Goal: Communication & Community: Answer question/provide support

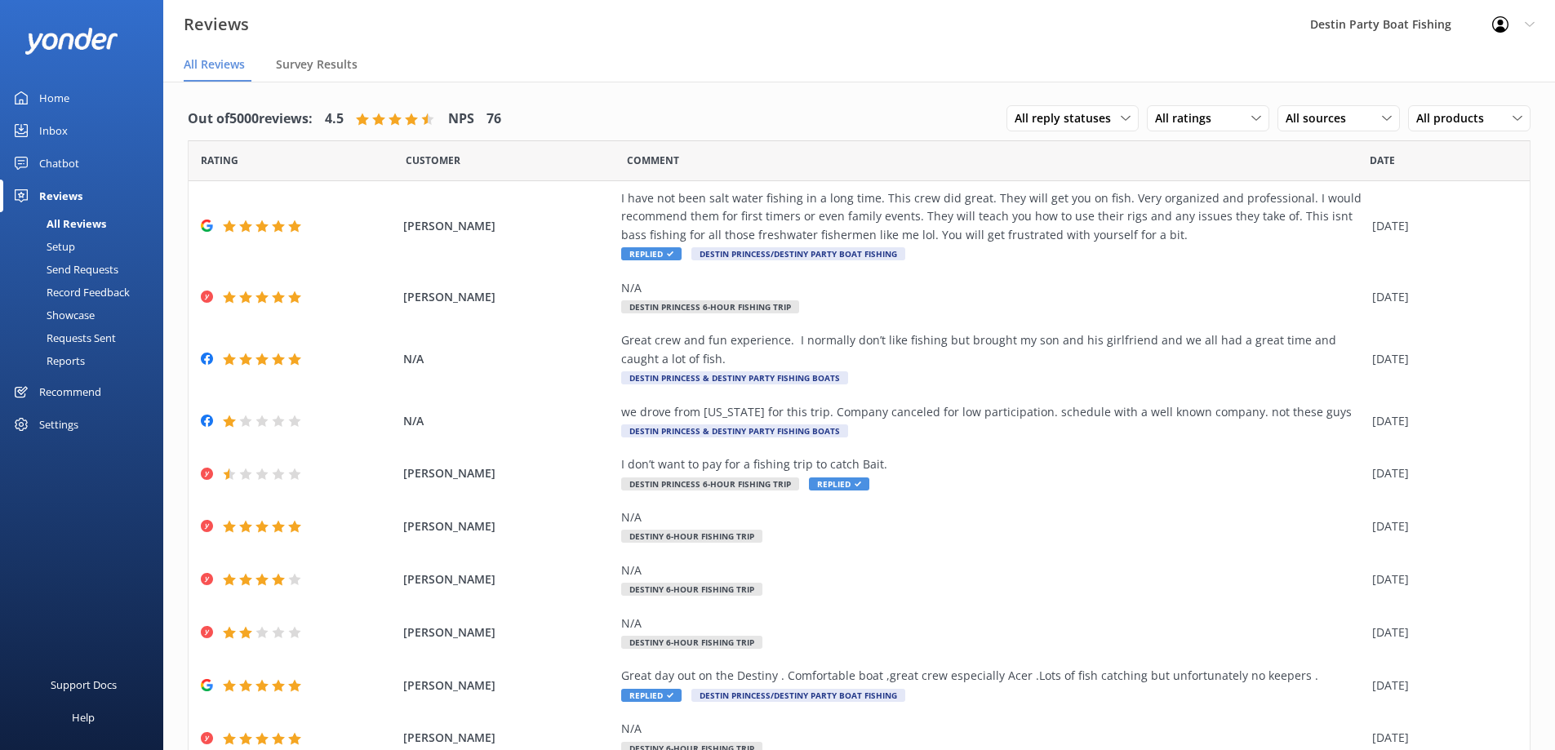
click at [69, 127] on link "Inbox" at bounding box center [81, 130] width 163 height 33
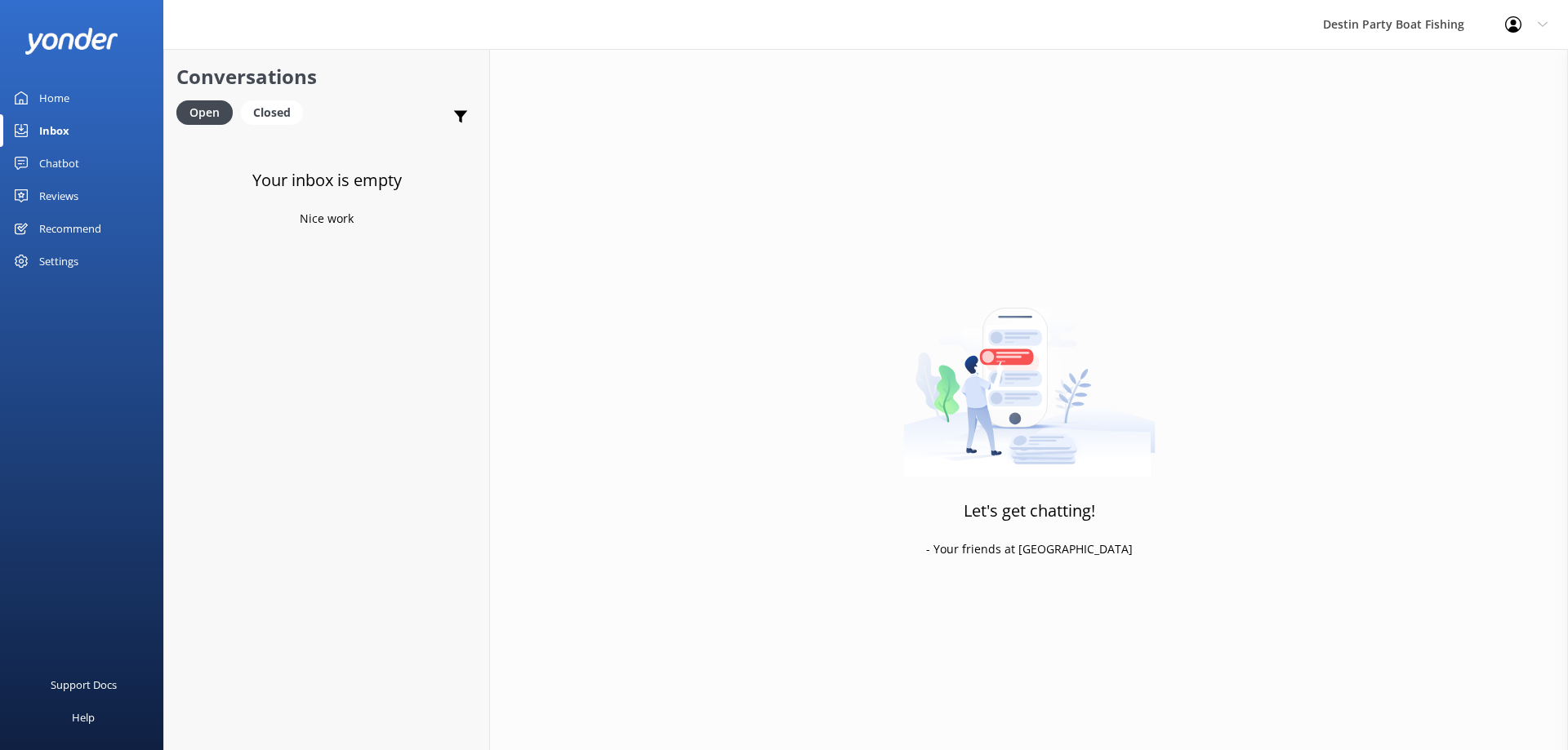
click at [59, 197] on div "Reviews" at bounding box center [58, 196] width 39 height 33
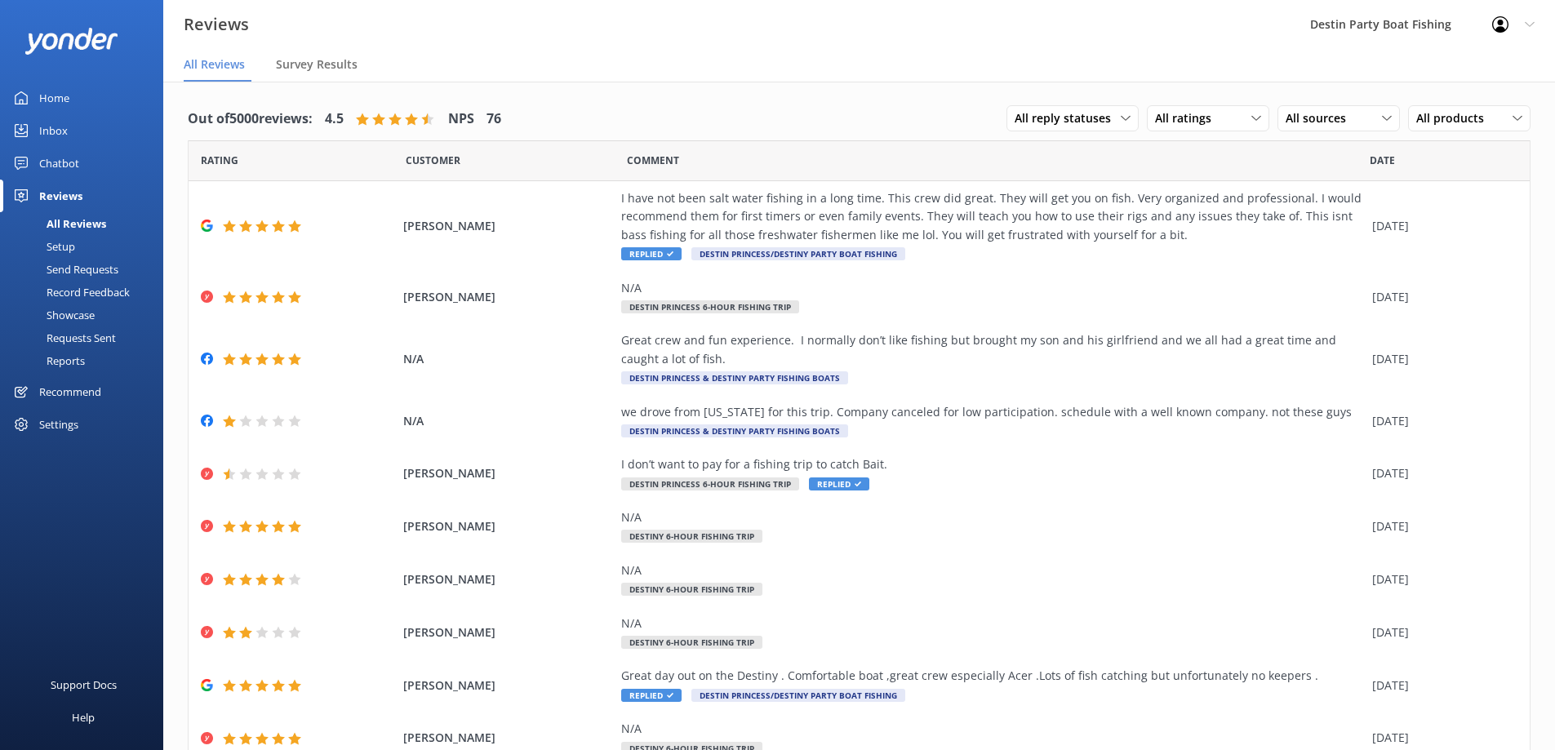
click at [43, 105] on div "Home" at bounding box center [54, 98] width 30 height 33
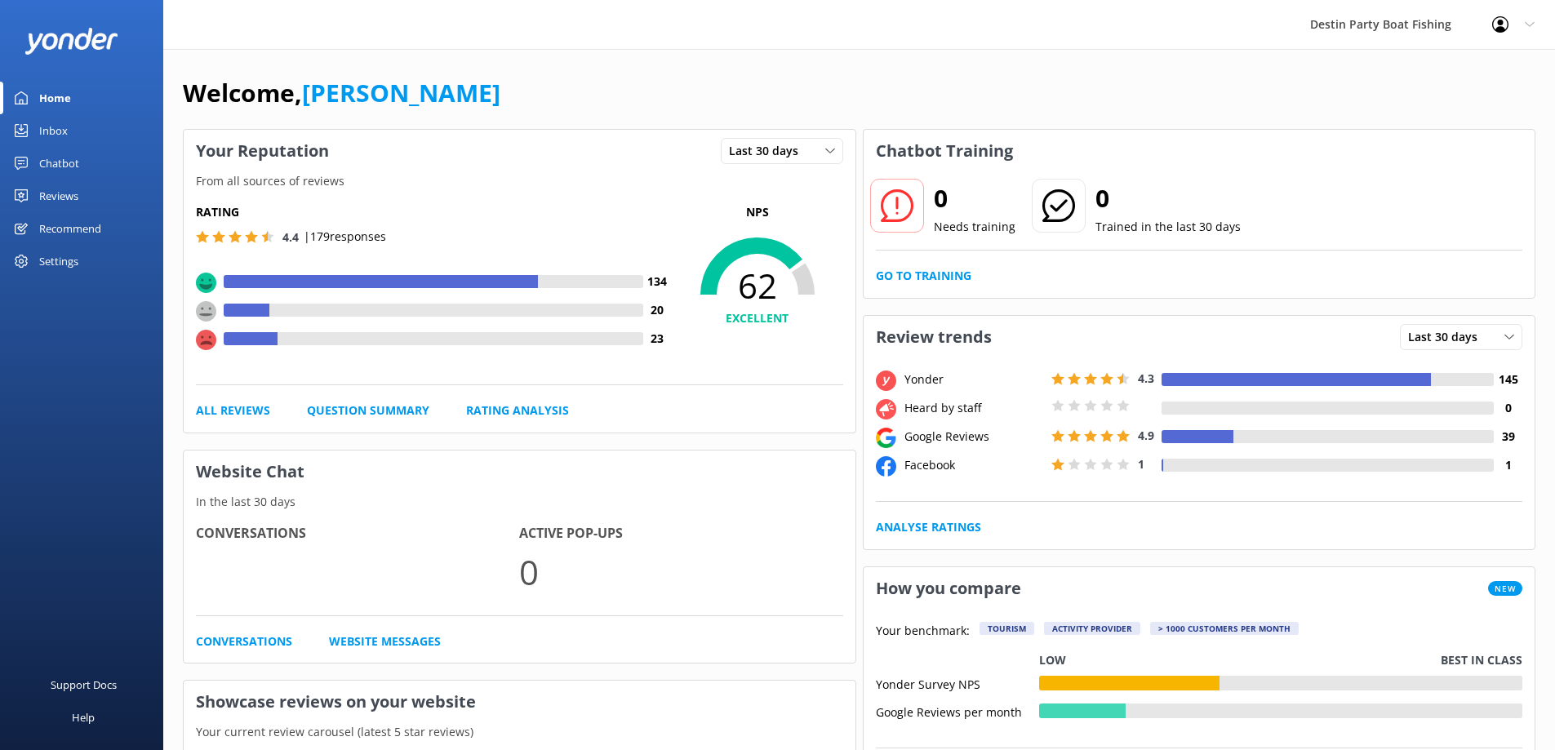
click at [47, 115] on div "Inbox" at bounding box center [53, 130] width 29 height 33
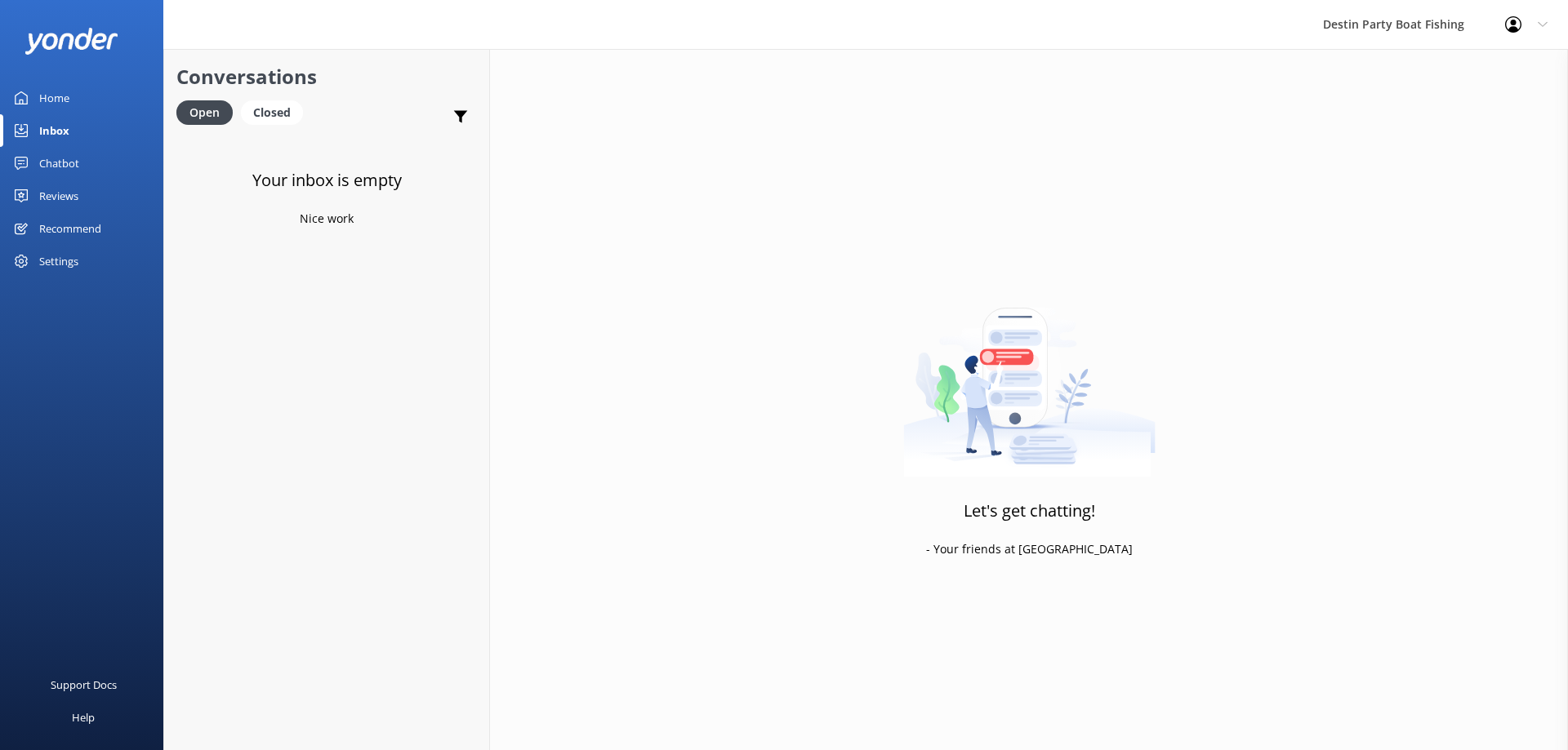
click at [60, 192] on div "Reviews" at bounding box center [58, 196] width 39 height 33
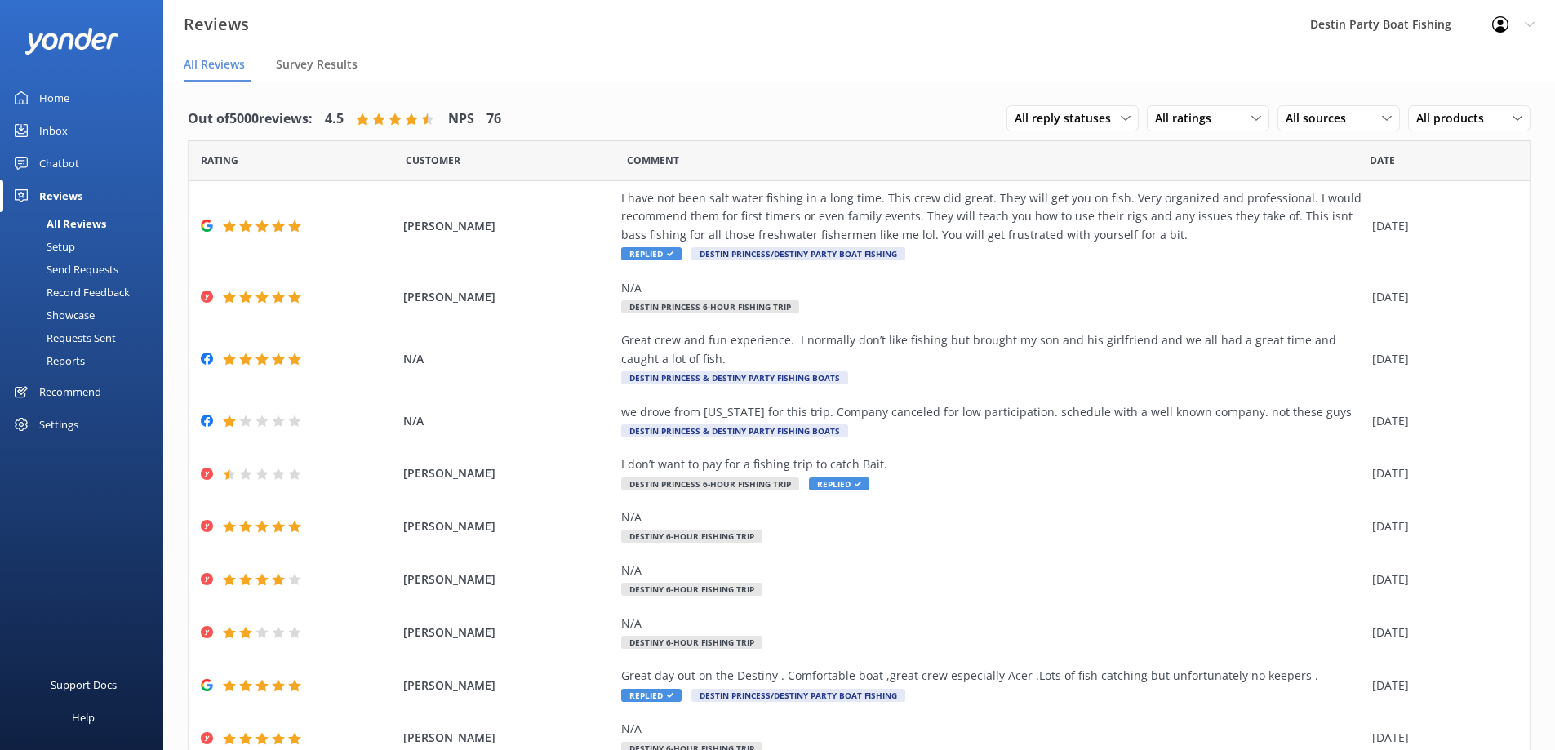
click at [61, 100] on div "Home" at bounding box center [54, 98] width 30 height 33
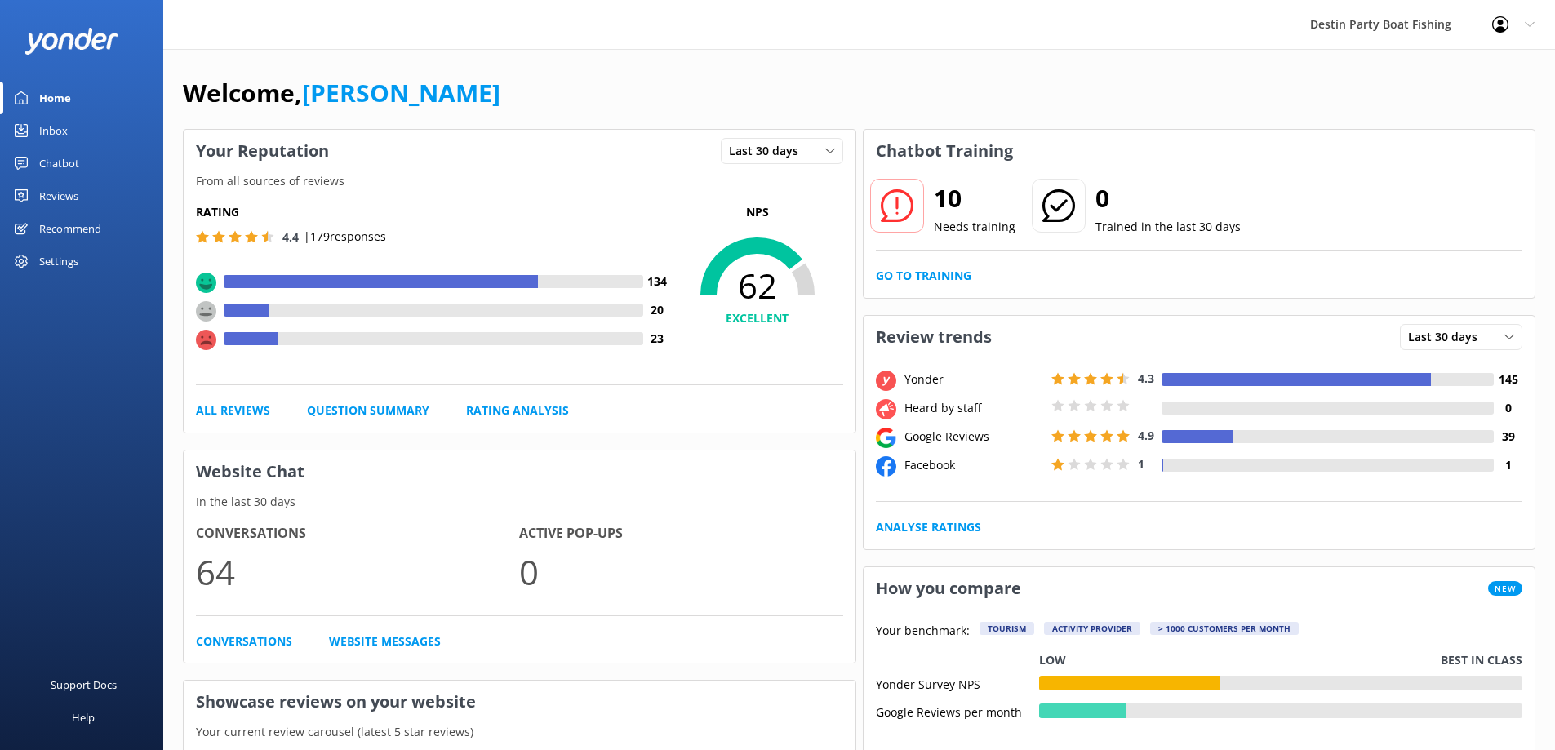
click at [68, 198] on div "Reviews" at bounding box center [58, 196] width 39 height 33
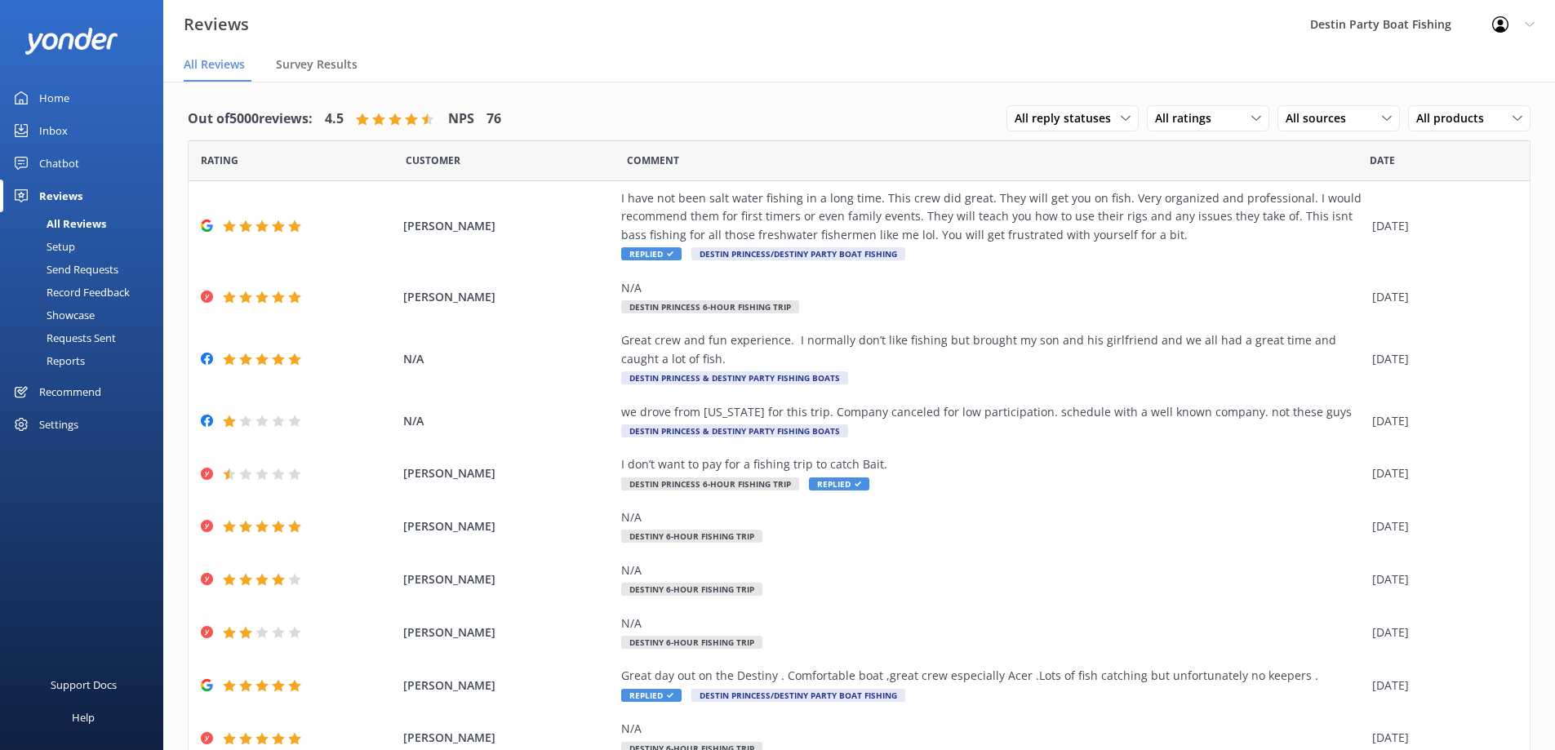
click at [70, 111] on link "Home" at bounding box center [81, 98] width 163 height 33
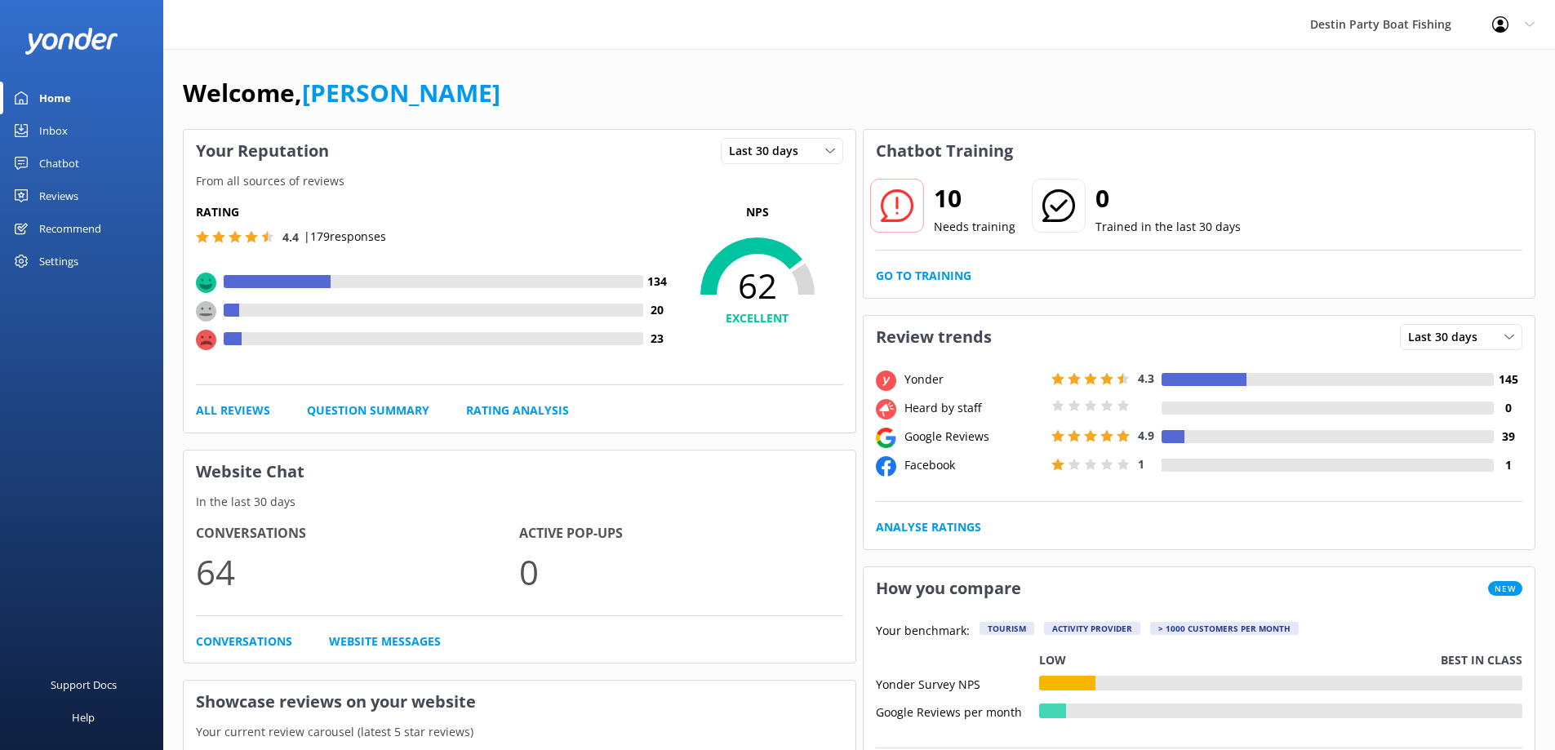
click at [67, 126] on div "Inbox" at bounding box center [53, 130] width 29 height 33
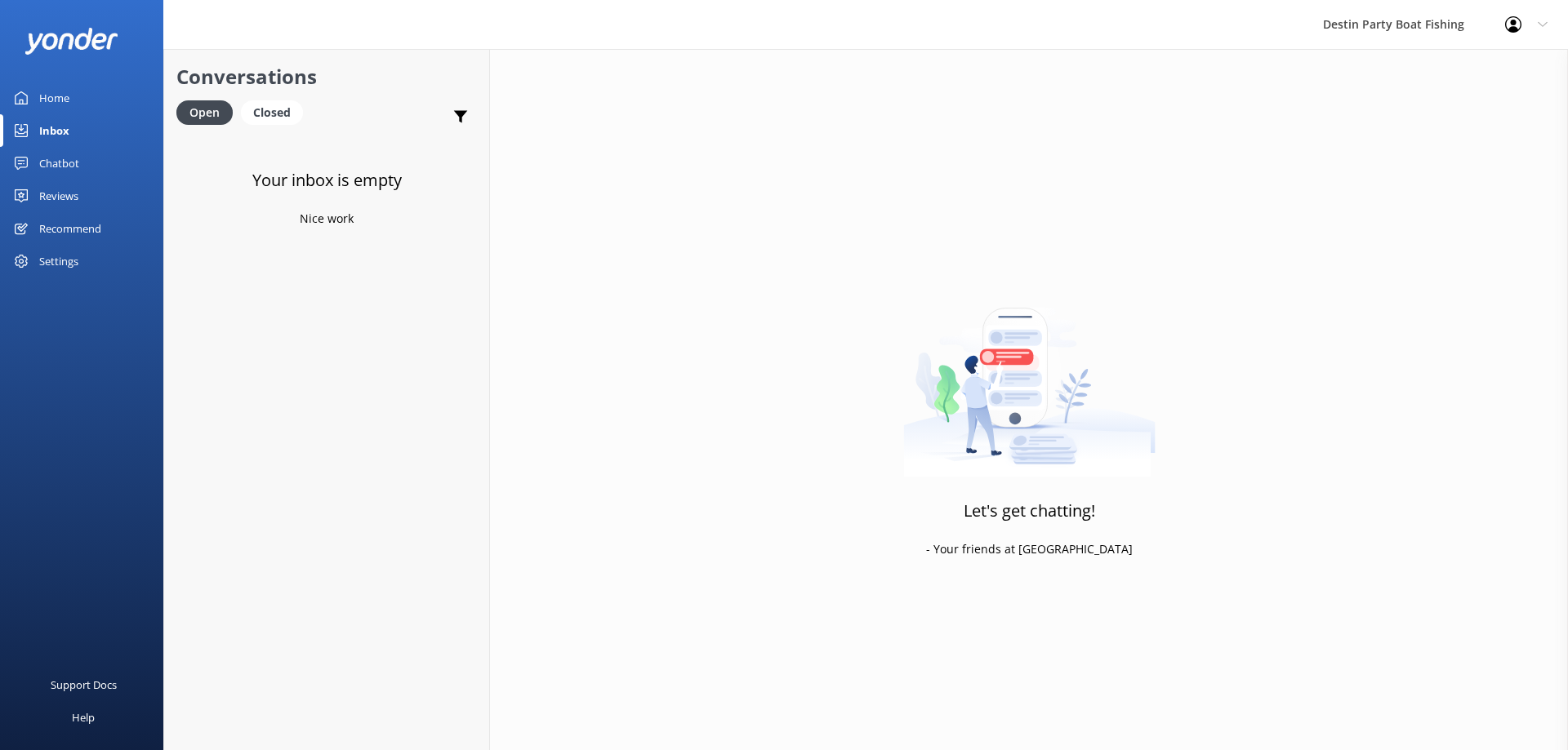
click at [61, 193] on div "Reviews" at bounding box center [58, 196] width 39 height 33
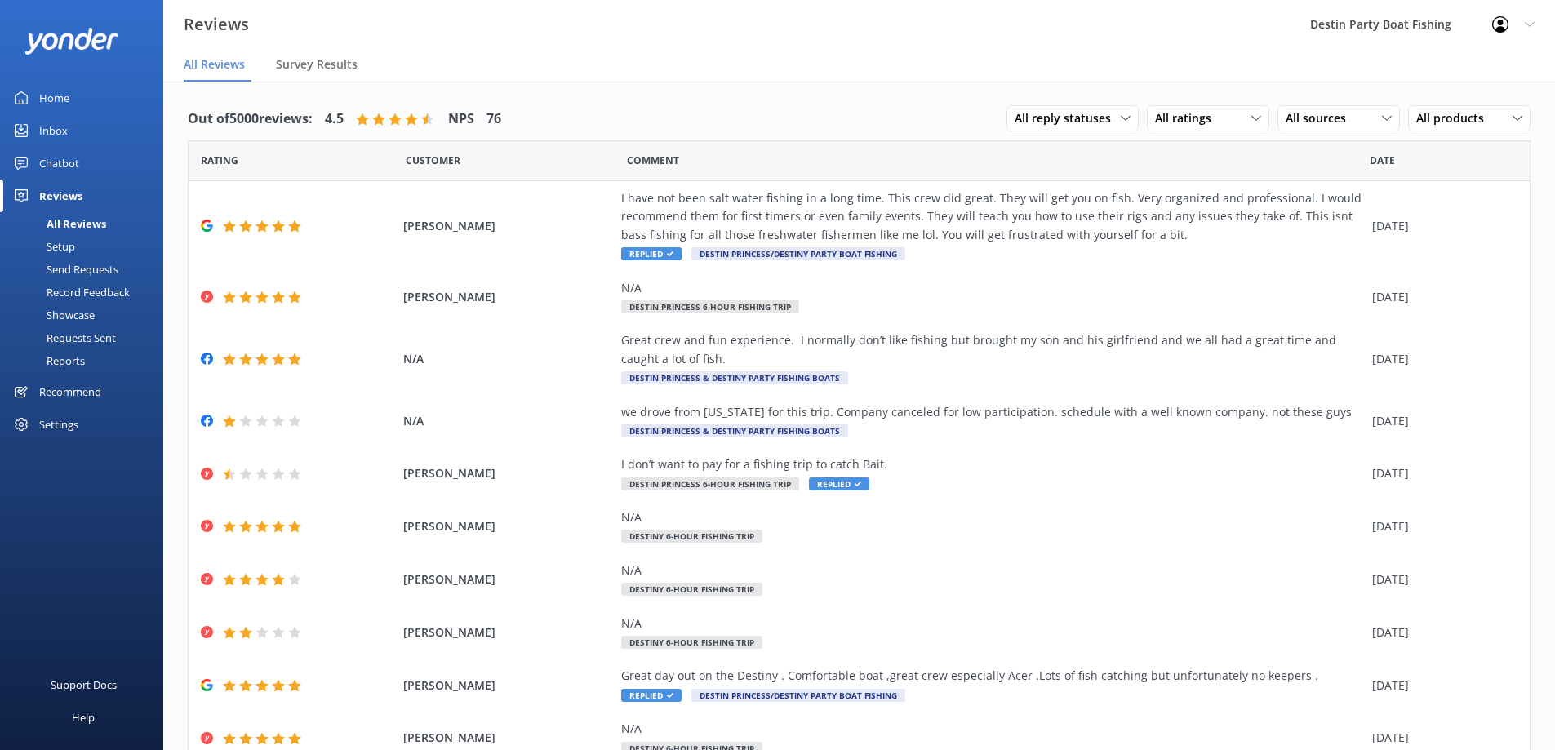
click at [48, 126] on div "Inbox" at bounding box center [53, 130] width 29 height 33
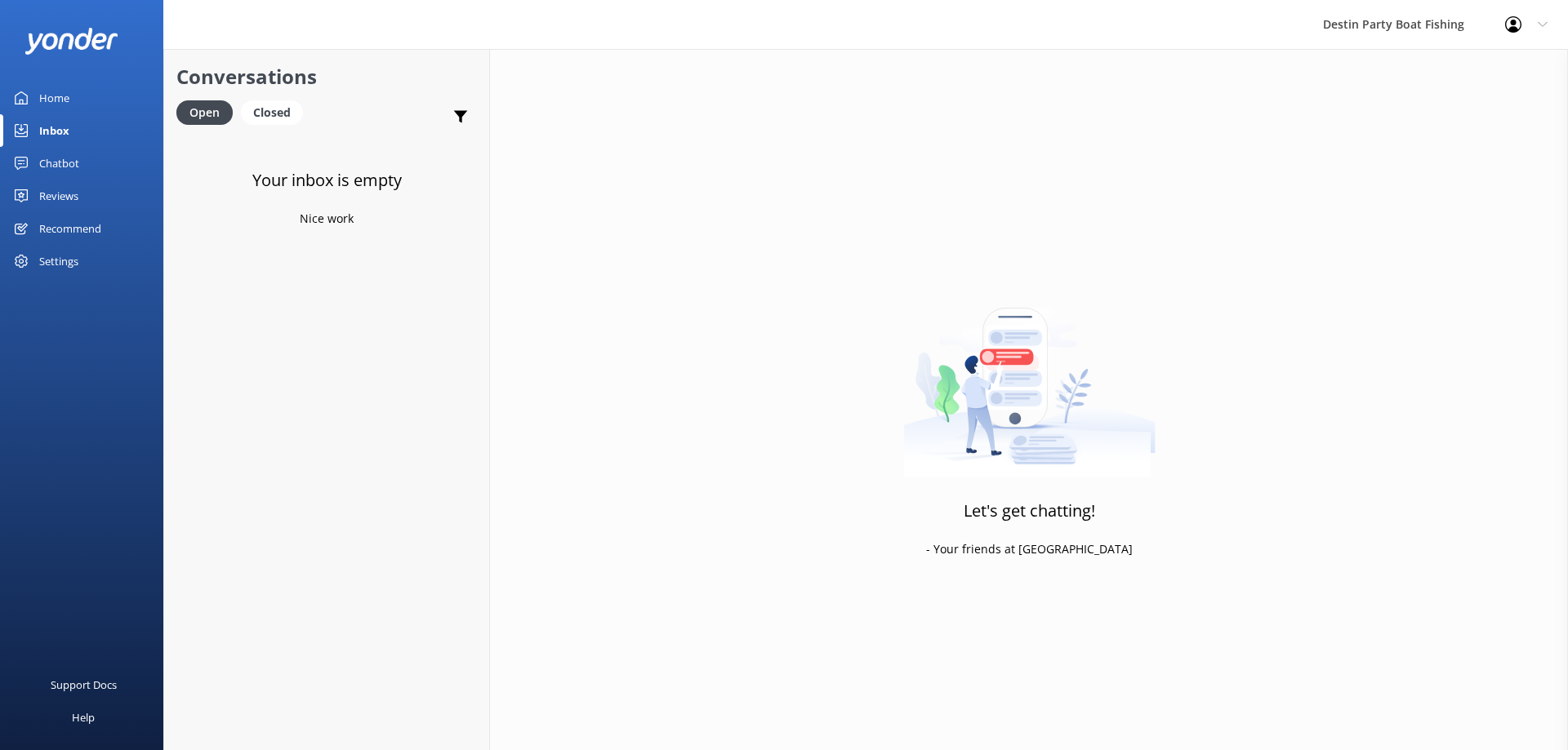
click at [65, 193] on div "Reviews" at bounding box center [58, 196] width 39 height 33
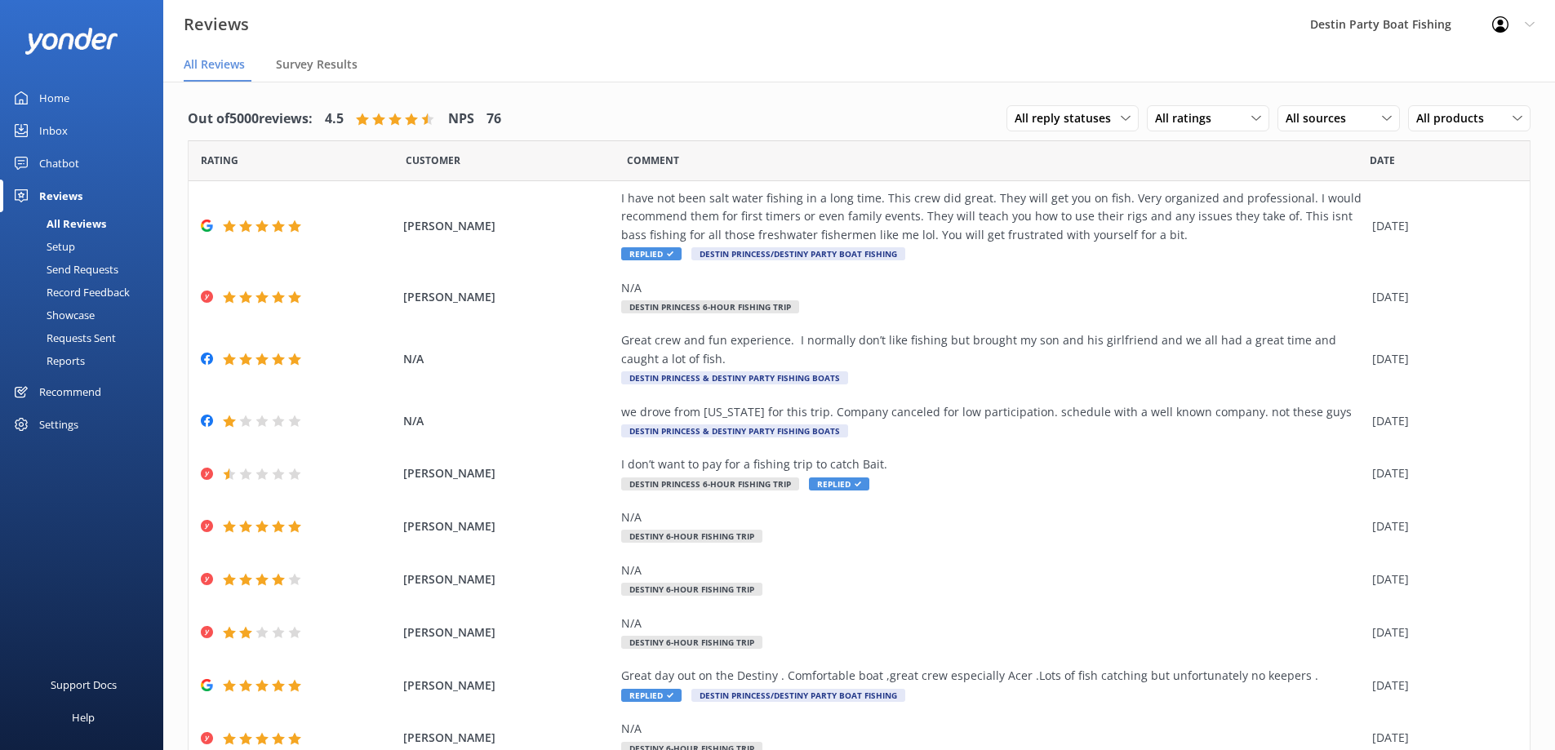
click at [42, 124] on div "Inbox" at bounding box center [53, 130] width 29 height 33
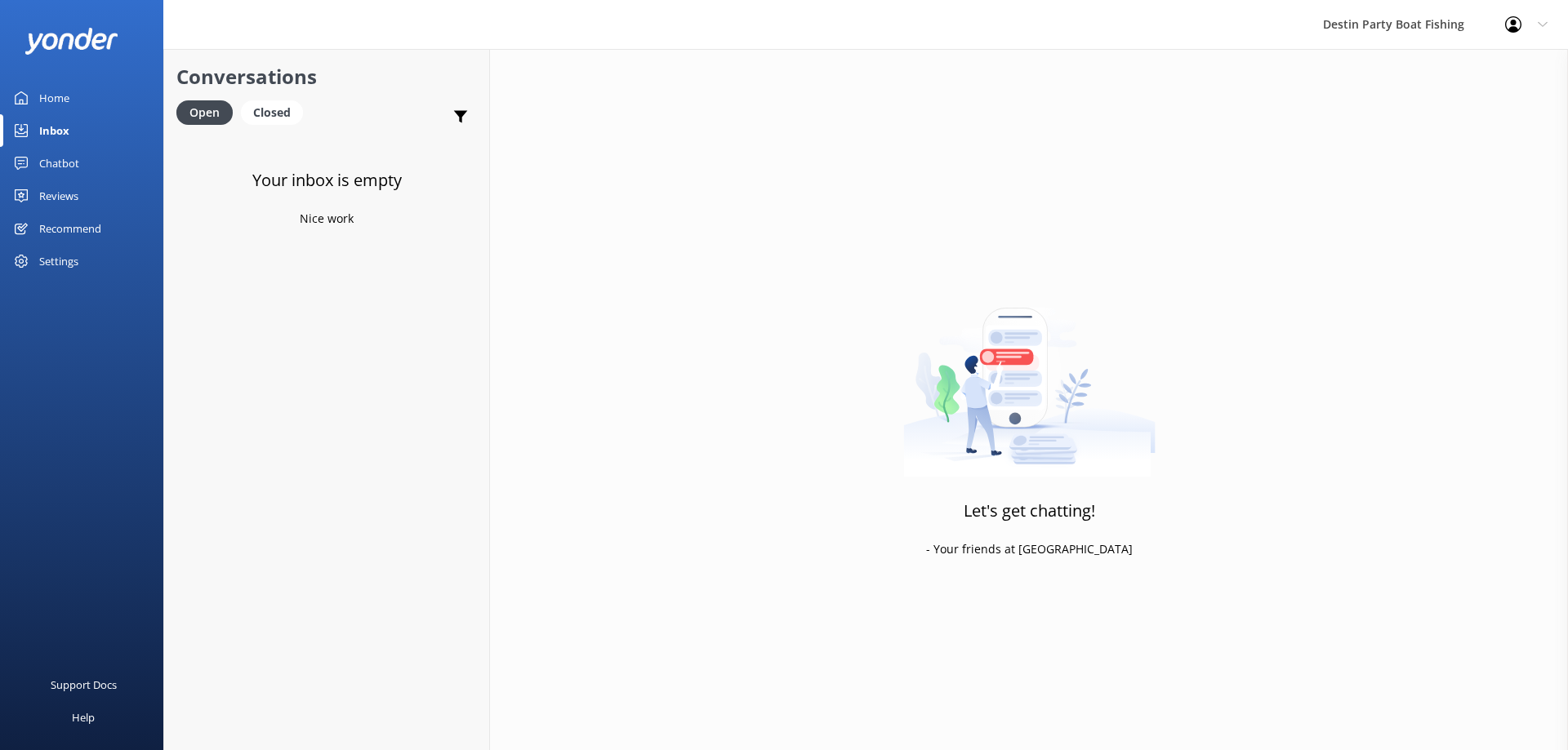
click at [72, 195] on div "Reviews" at bounding box center [58, 196] width 39 height 33
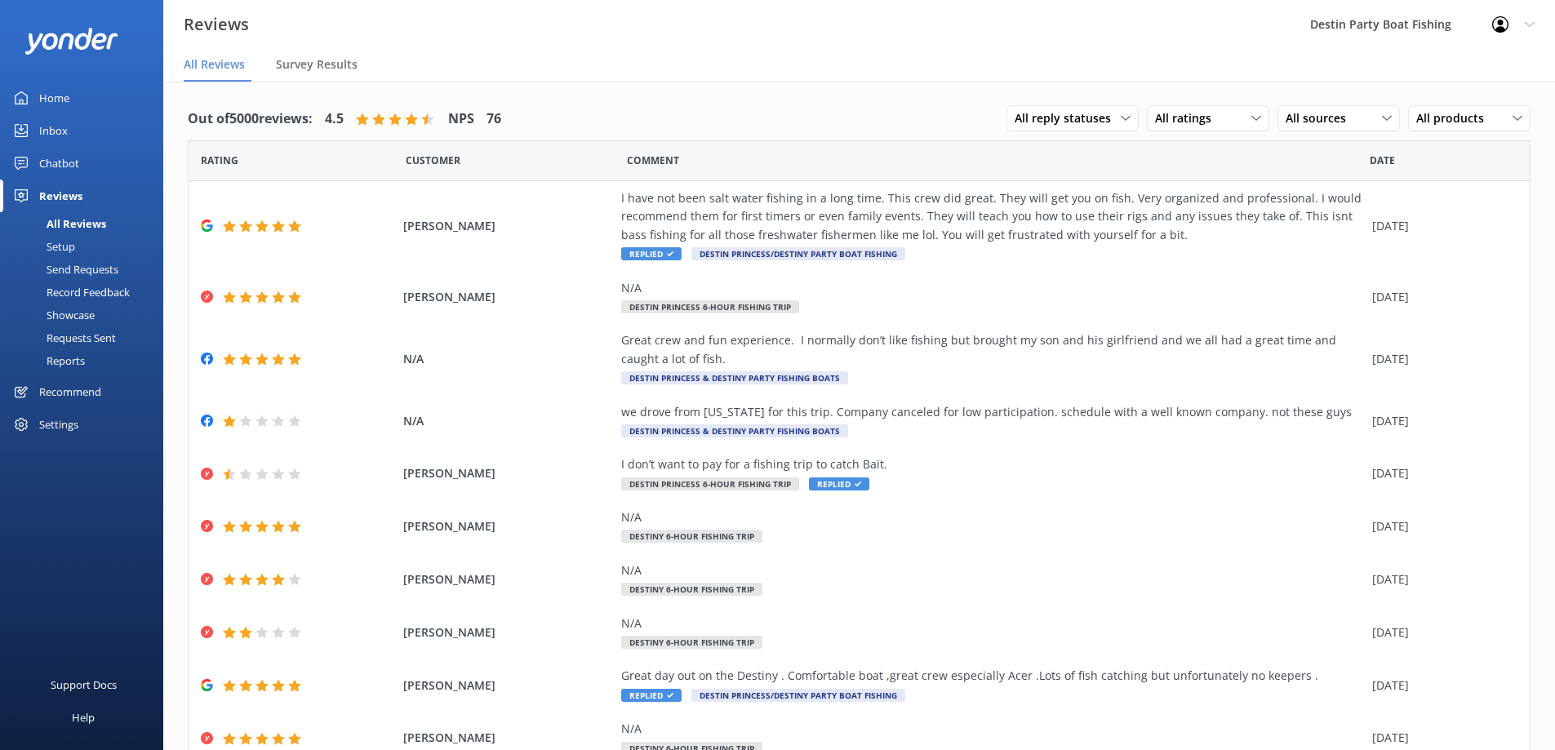
click at [50, 136] on div "Inbox" at bounding box center [53, 130] width 29 height 33
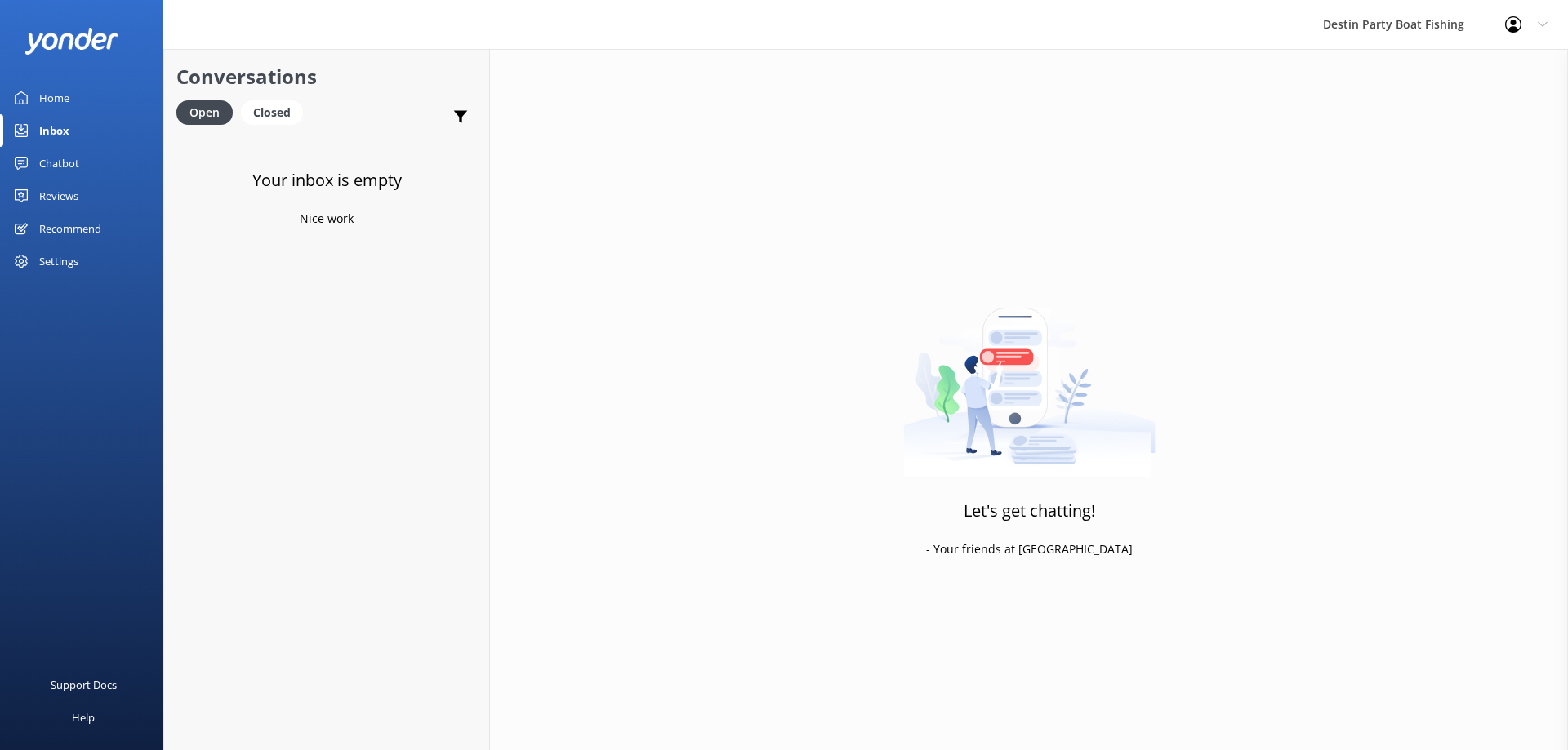
click at [41, 202] on div "Reviews" at bounding box center [58, 196] width 39 height 33
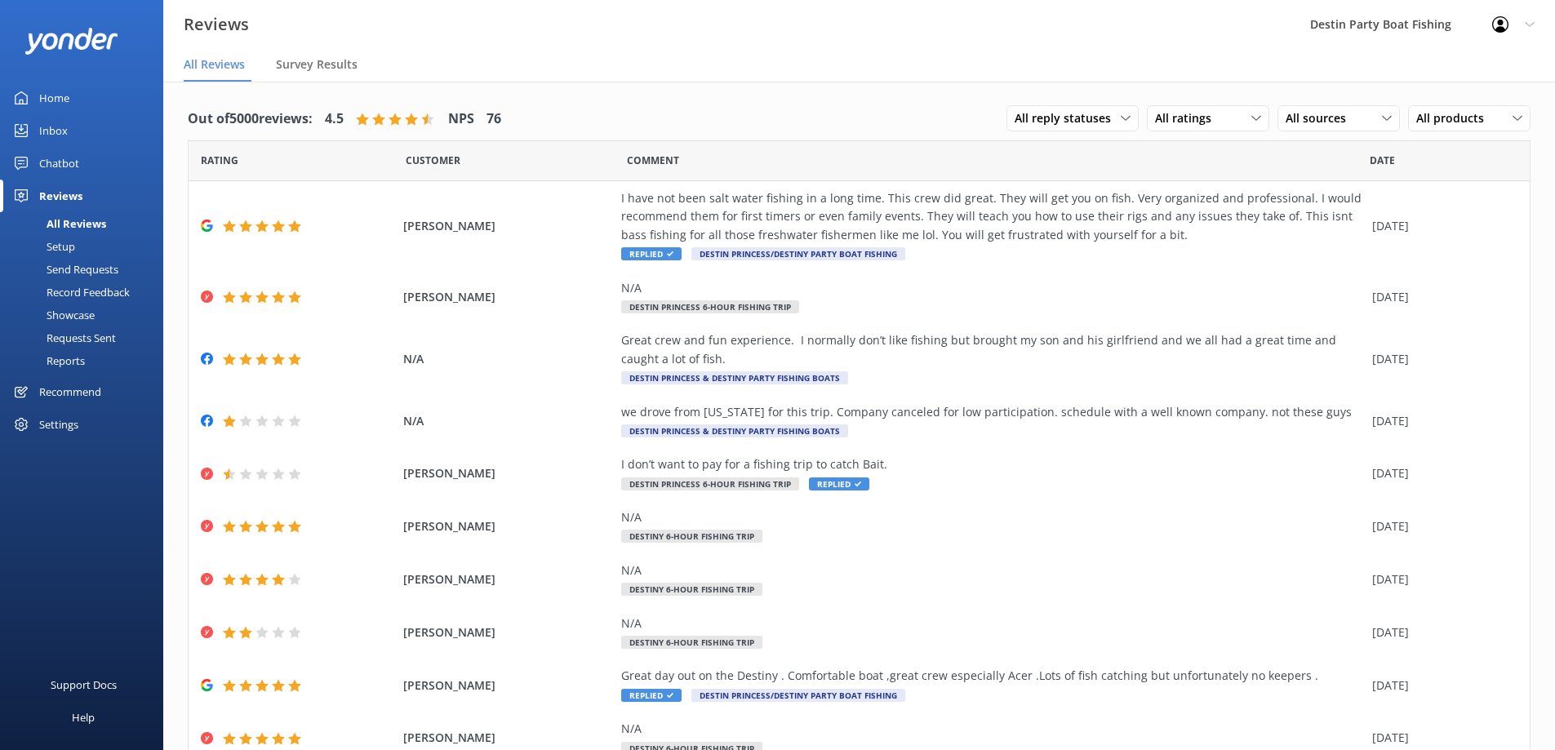
click at [49, 133] on div "Inbox" at bounding box center [53, 130] width 29 height 33
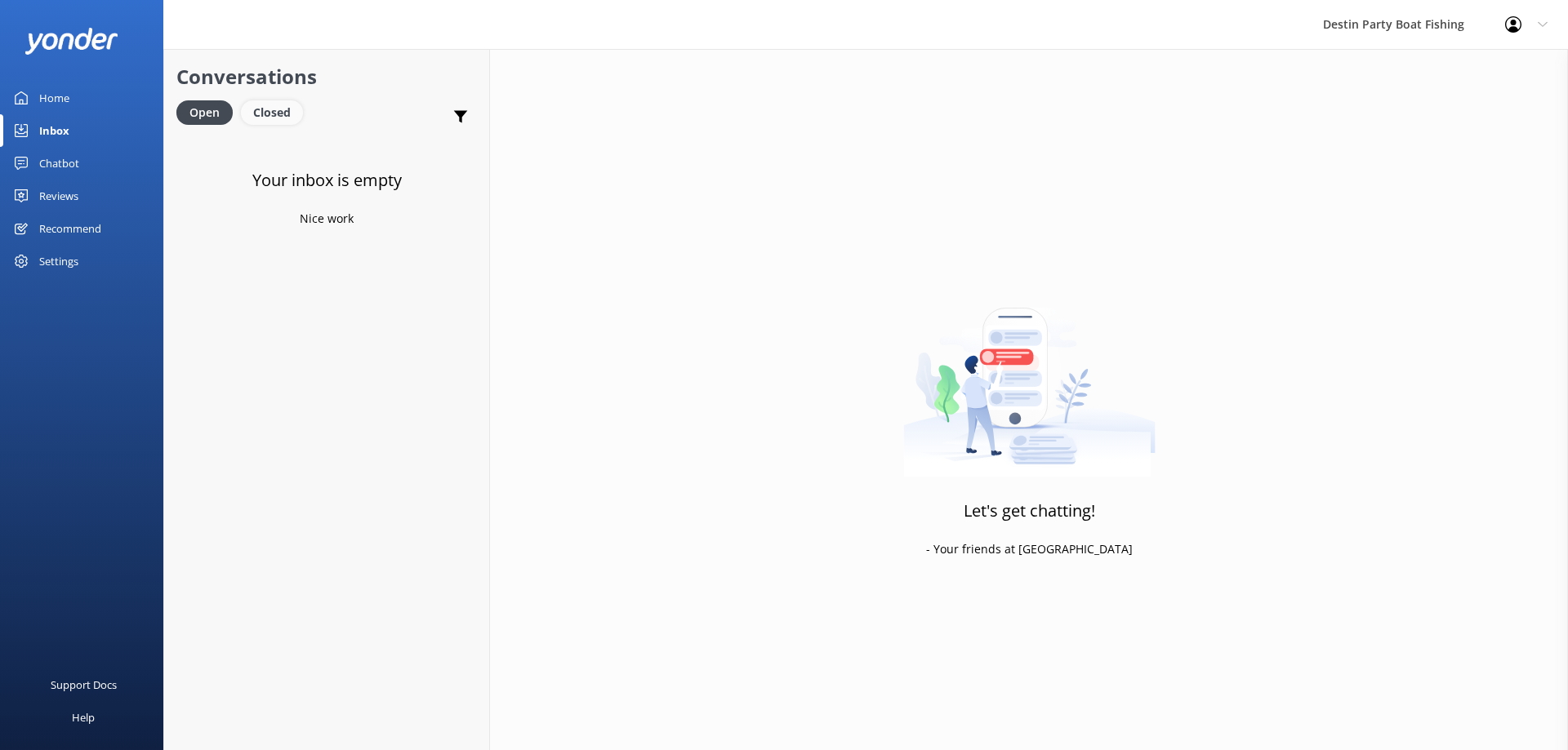
click at [281, 122] on div "Closed" at bounding box center [272, 112] width 62 height 24
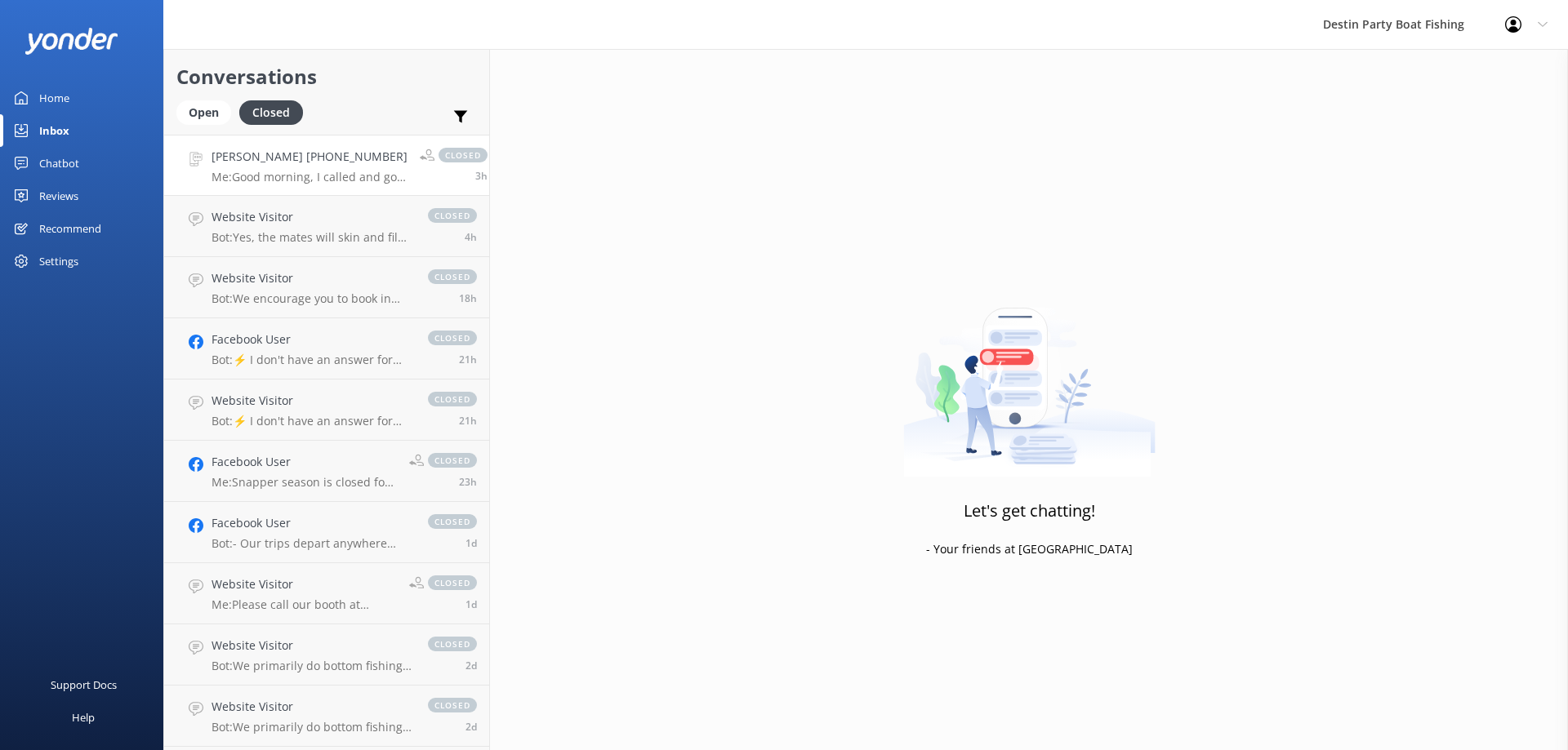
click at [253, 162] on h4 "[PERSON_NAME] [PHONE_NUMBER]" at bounding box center [309, 157] width 196 height 18
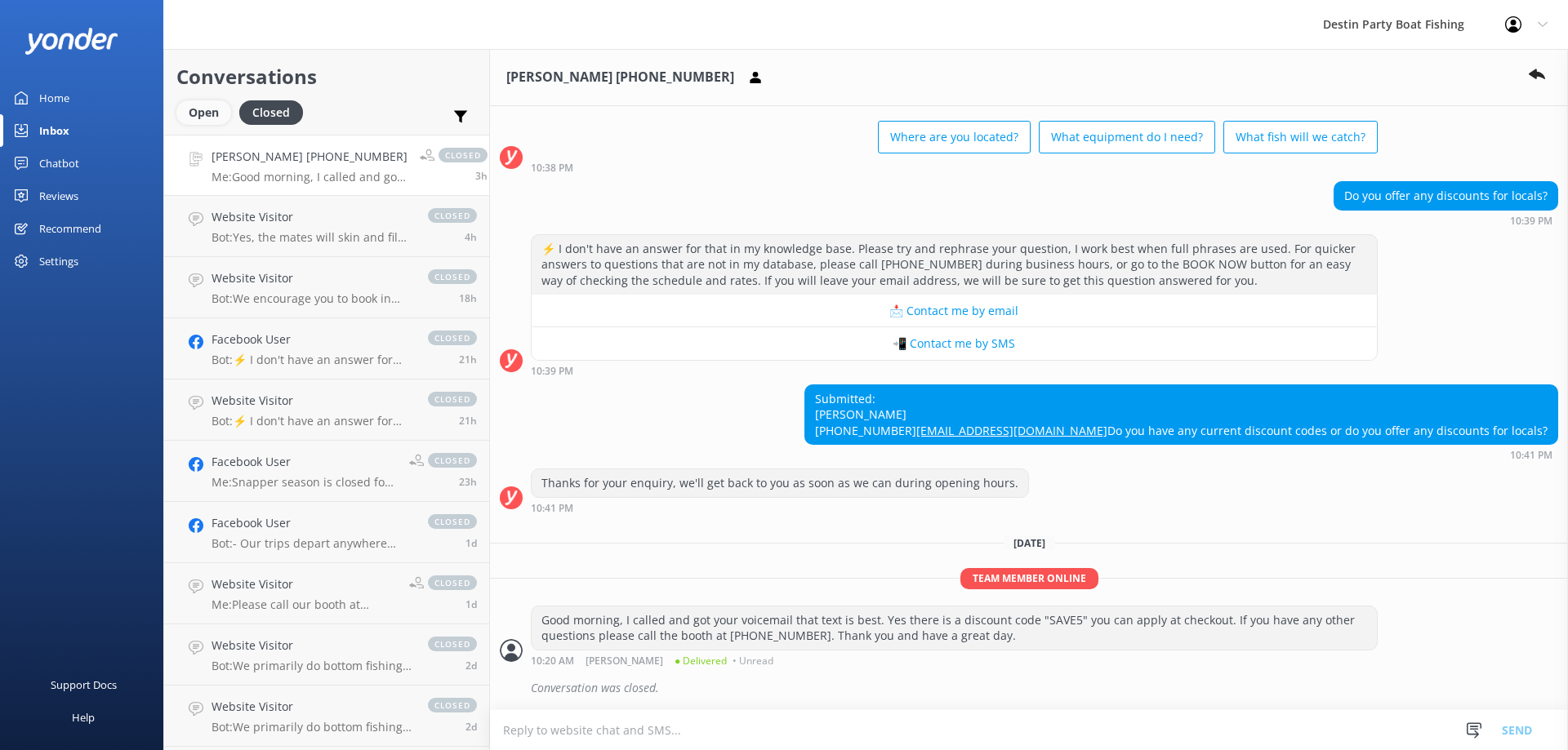
scroll to position [120, 0]
click at [202, 115] on div "Open" at bounding box center [203, 112] width 55 height 24
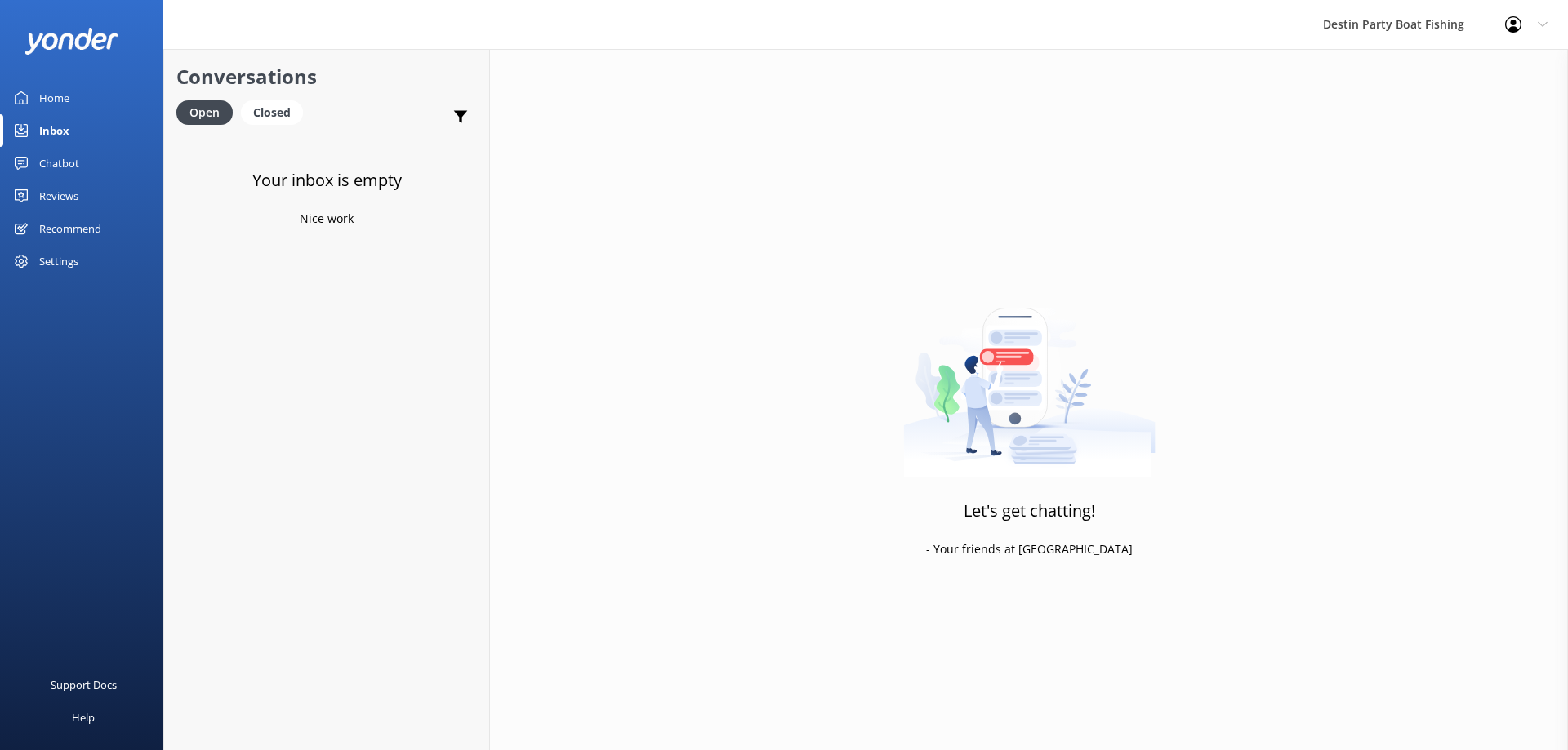
click at [58, 100] on div "Home" at bounding box center [54, 98] width 30 height 33
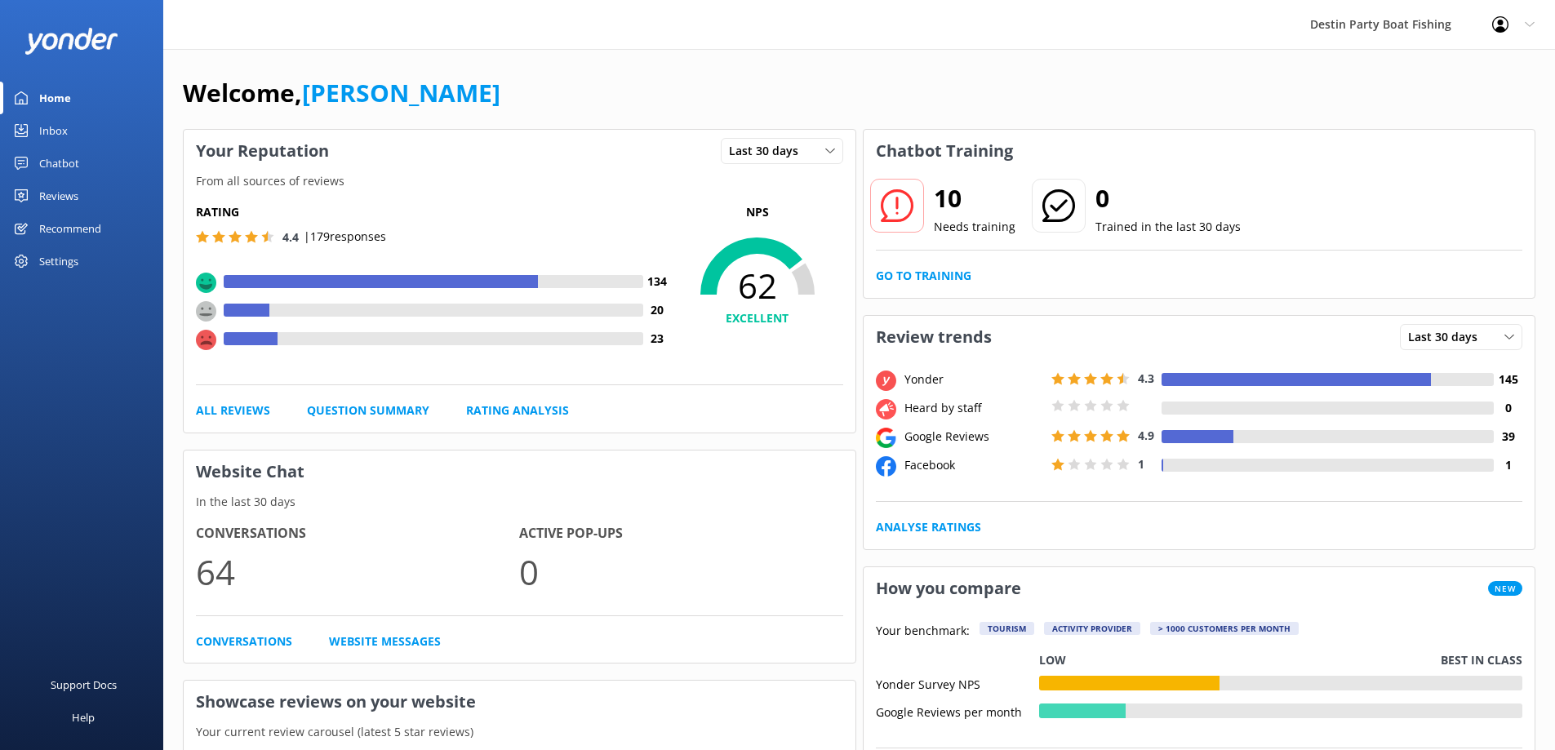
click at [47, 122] on div "Inbox" at bounding box center [53, 130] width 29 height 33
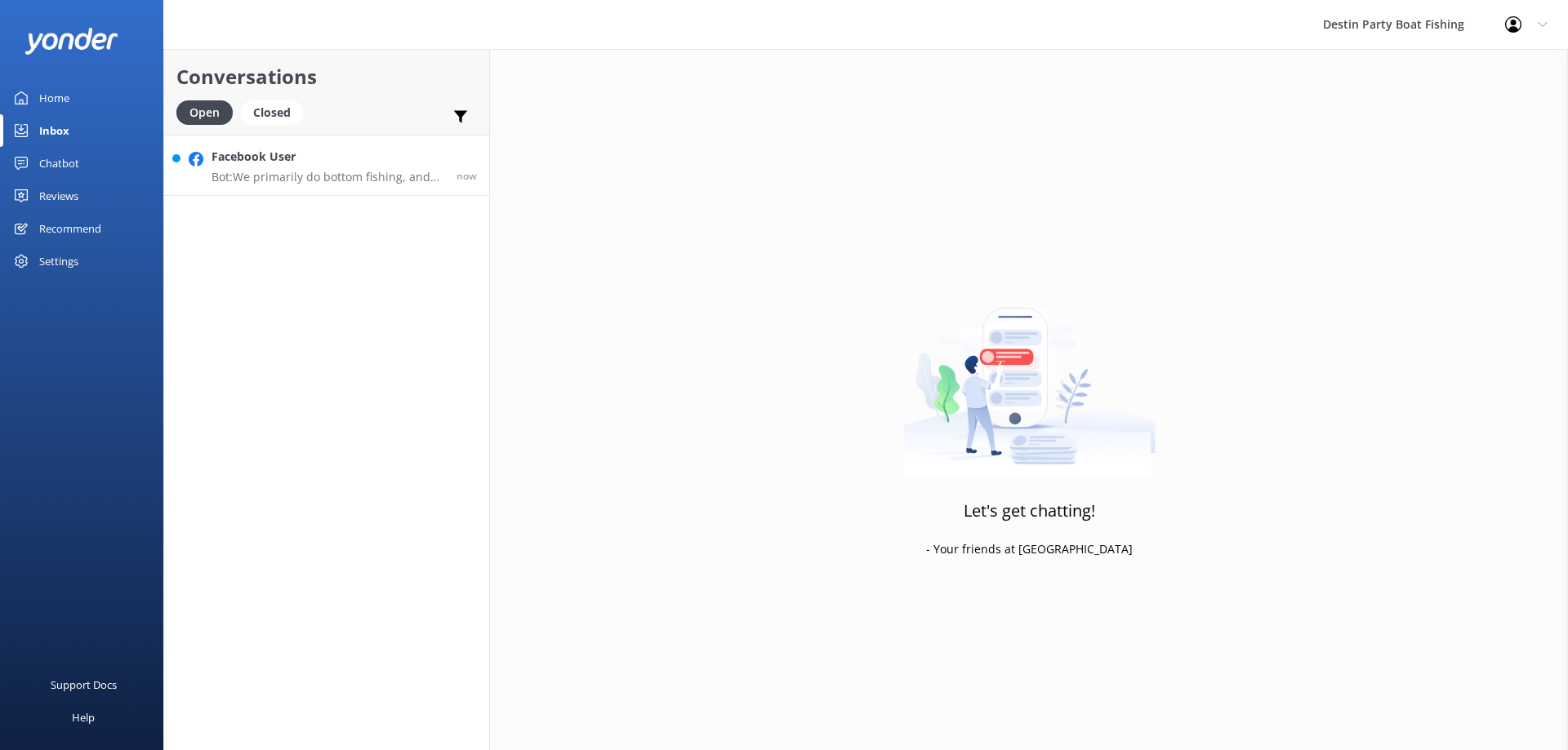
click at [235, 177] on p "Bot: We primarily do bottom fishing, and common catches include snapper, groupe…" at bounding box center [327, 177] width 233 height 15
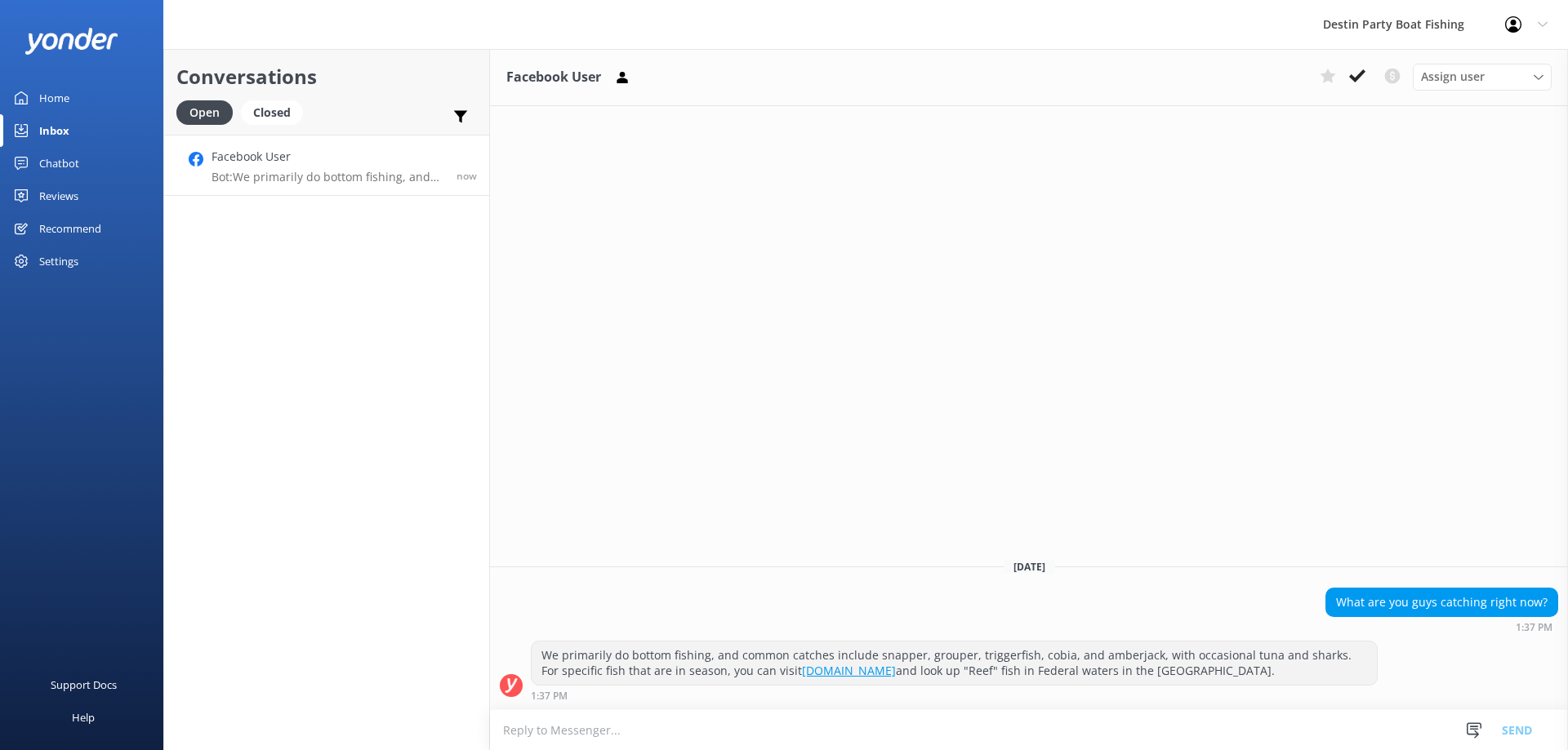
click at [902, 734] on textarea at bounding box center [1029, 730] width 1078 height 40
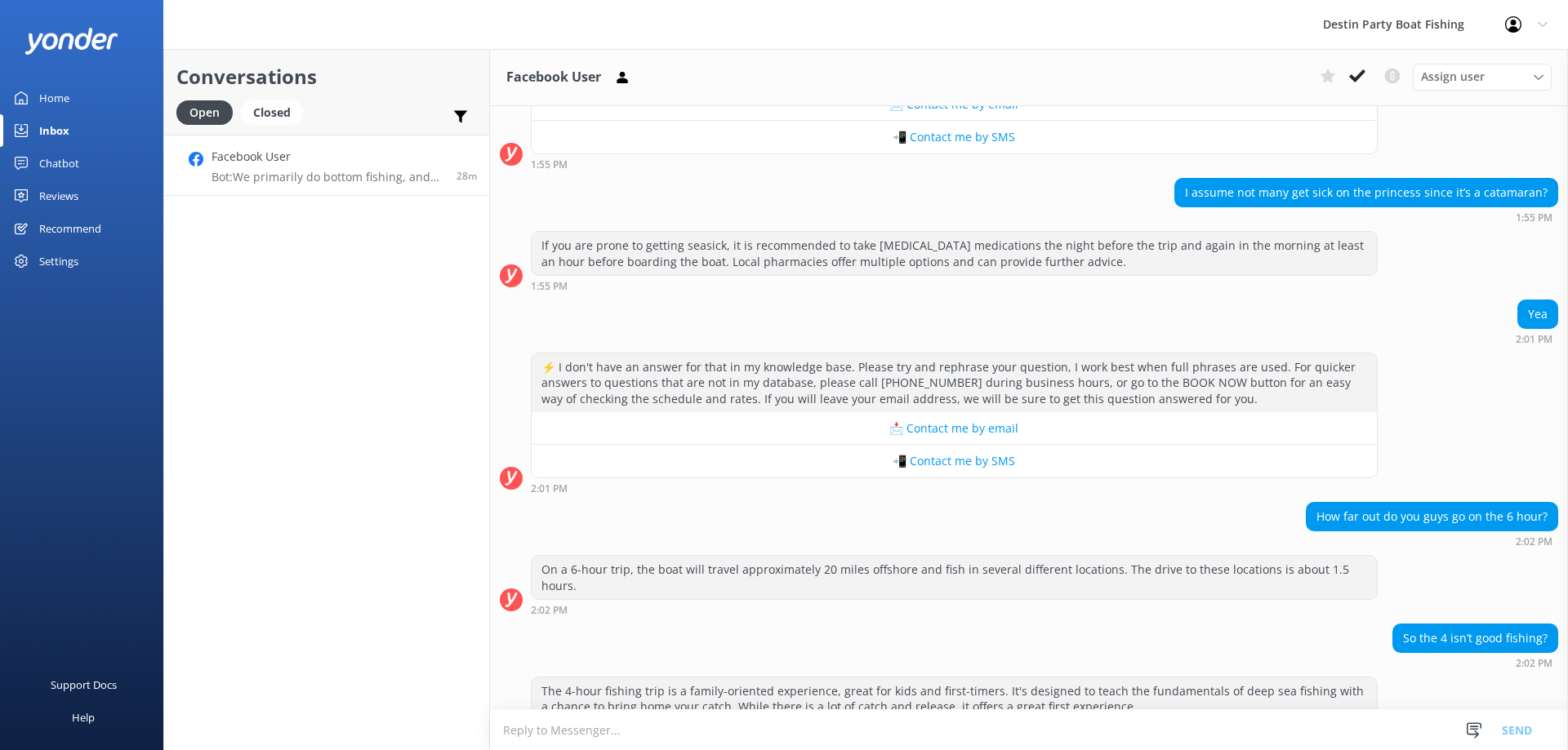
scroll to position [452, 0]
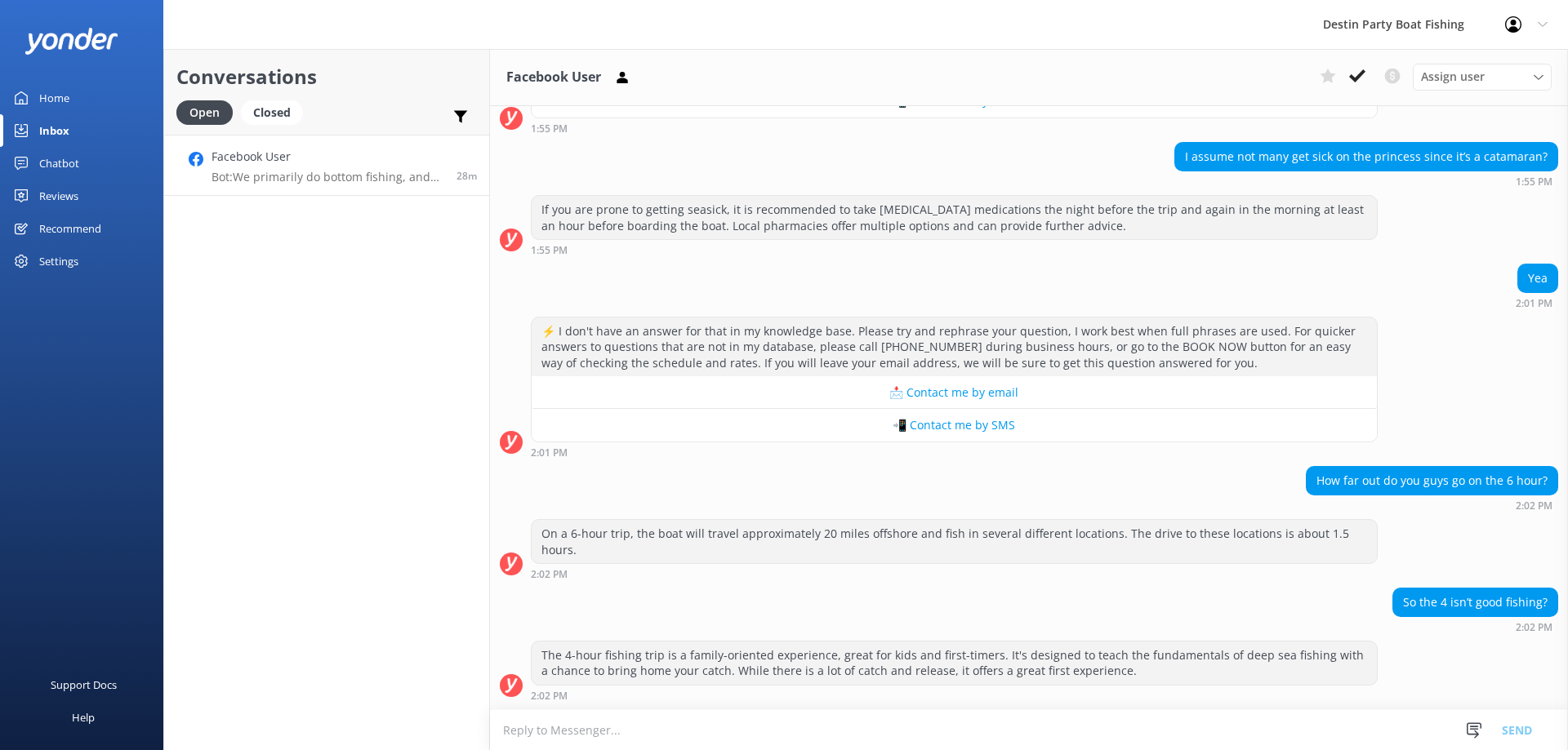
click at [1082, 723] on textarea at bounding box center [1029, 730] width 1078 height 40
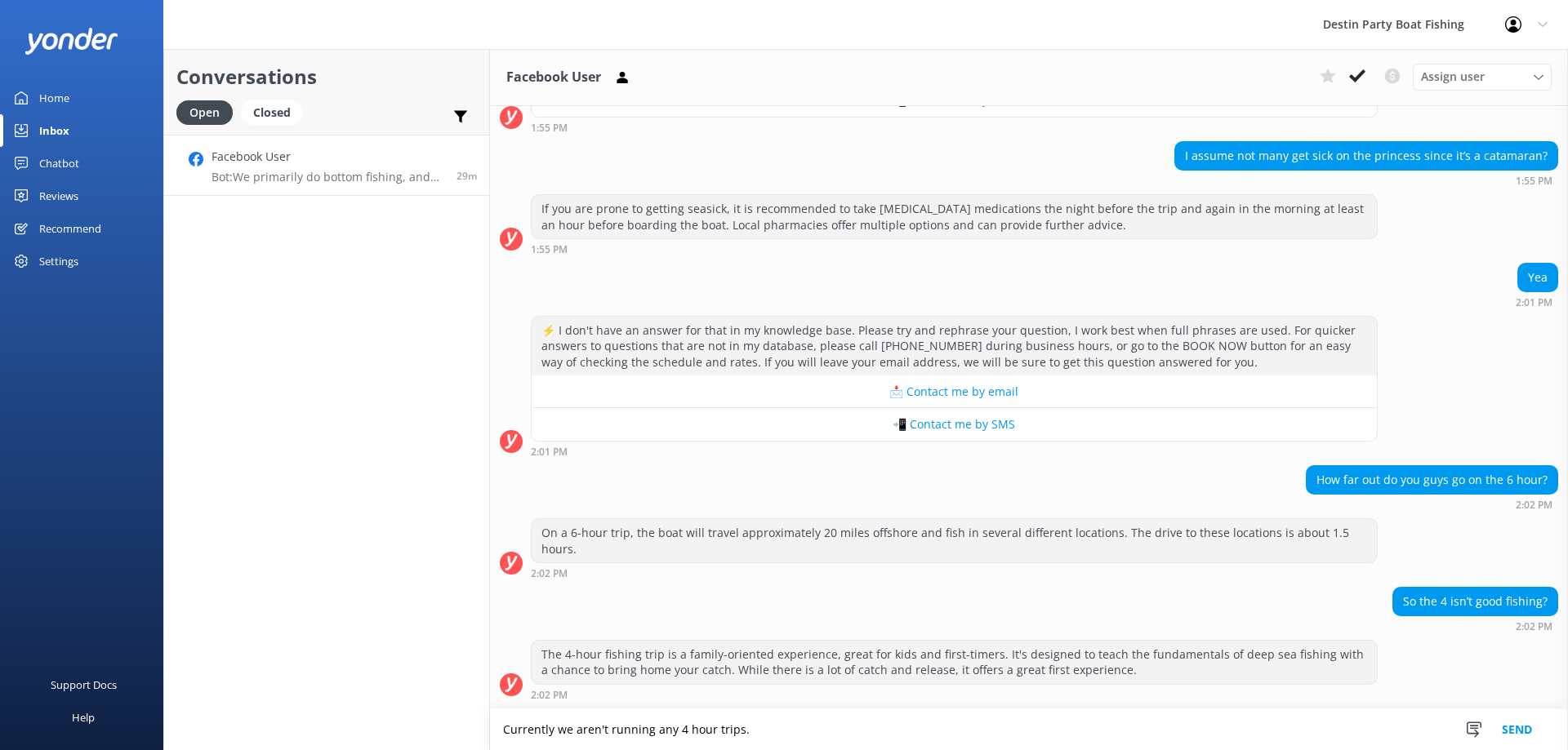
click at [897, 726] on textarea "Currently we aren't running any 4 hour trips." at bounding box center [1029, 729] width 1078 height 41
type textarea "Currently we aren't running any 4 hour trips."
drag, startPoint x: 771, startPoint y: 727, endPoint x: 388, endPoint y: 723, distance: 382.9
click at [388, 723] on div "Conversations Open Closed Important Converted Assigned to me Unassigned SMS Fac…" at bounding box center [865, 399] width 1404 height 701
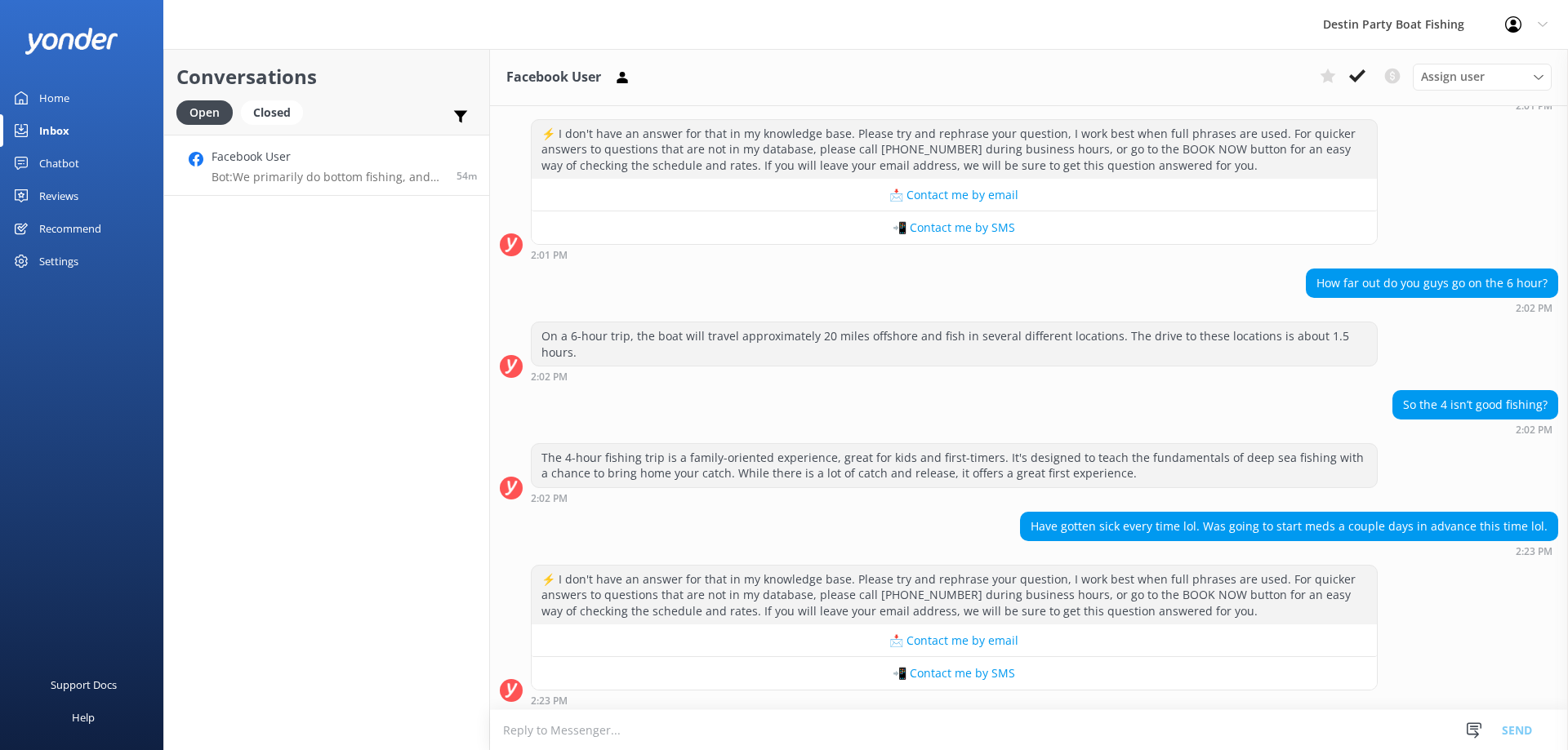
scroll to position [655, 0]
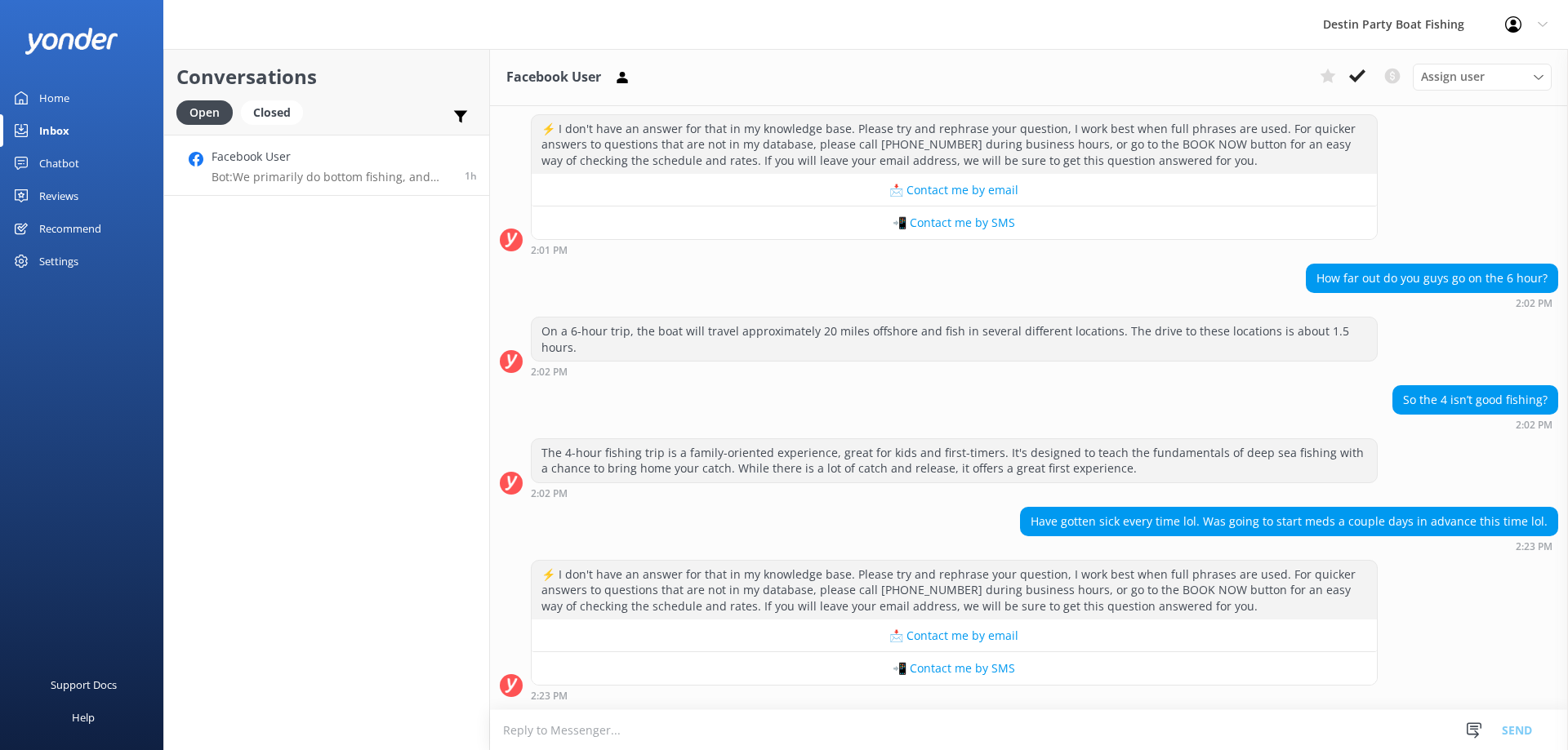
click at [73, 185] on div "Reviews" at bounding box center [58, 196] width 39 height 33
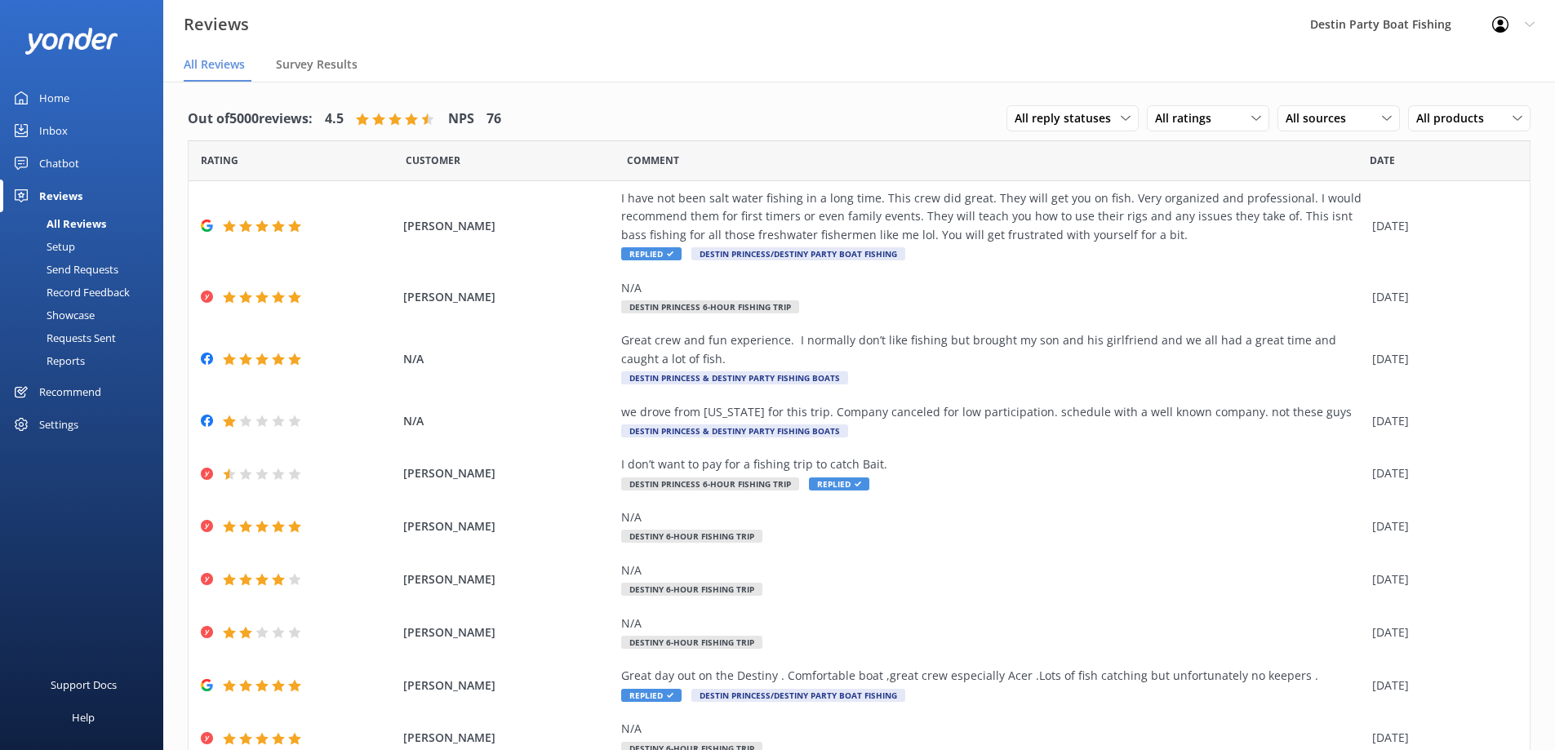
click at [60, 137] on div "Inbox" at bounding box center [53, 130] width 29 height 33
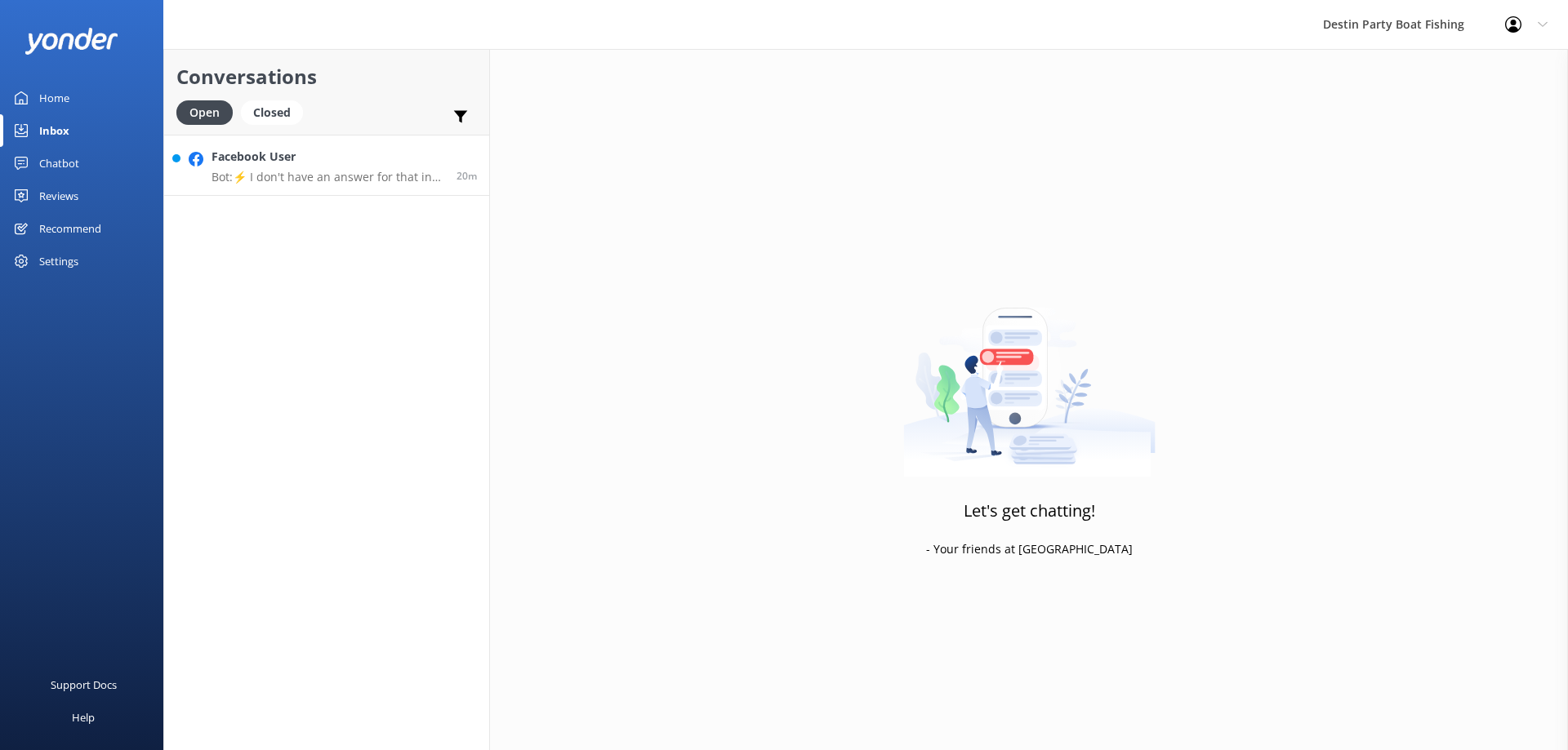
click at [342, 187] on link "Facebook User Bot: ⚡ I don't have an answer for that in my knowledge base. Plea…" at bounding box center [326, 165] width 325 height 61
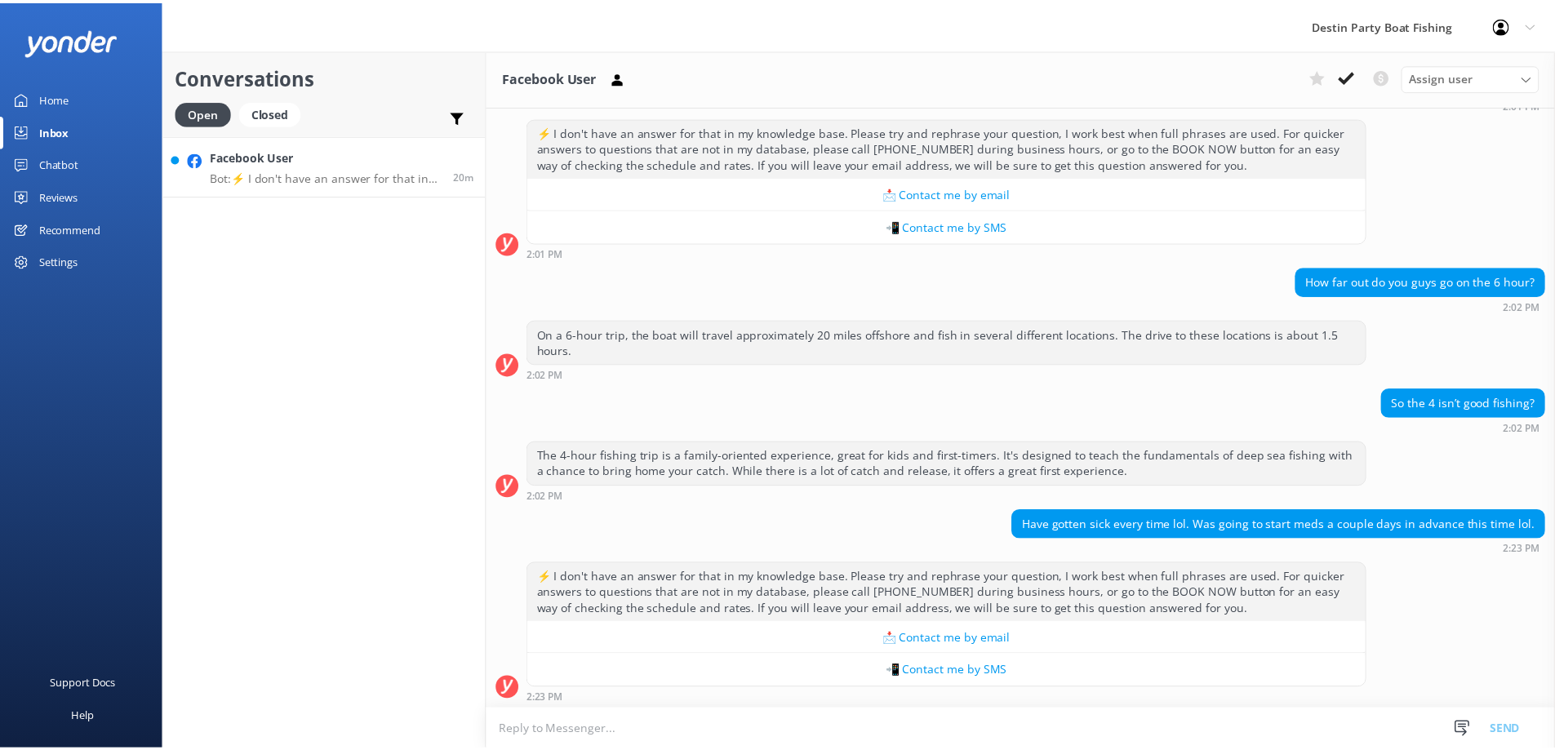
scroll to position [655, 0]
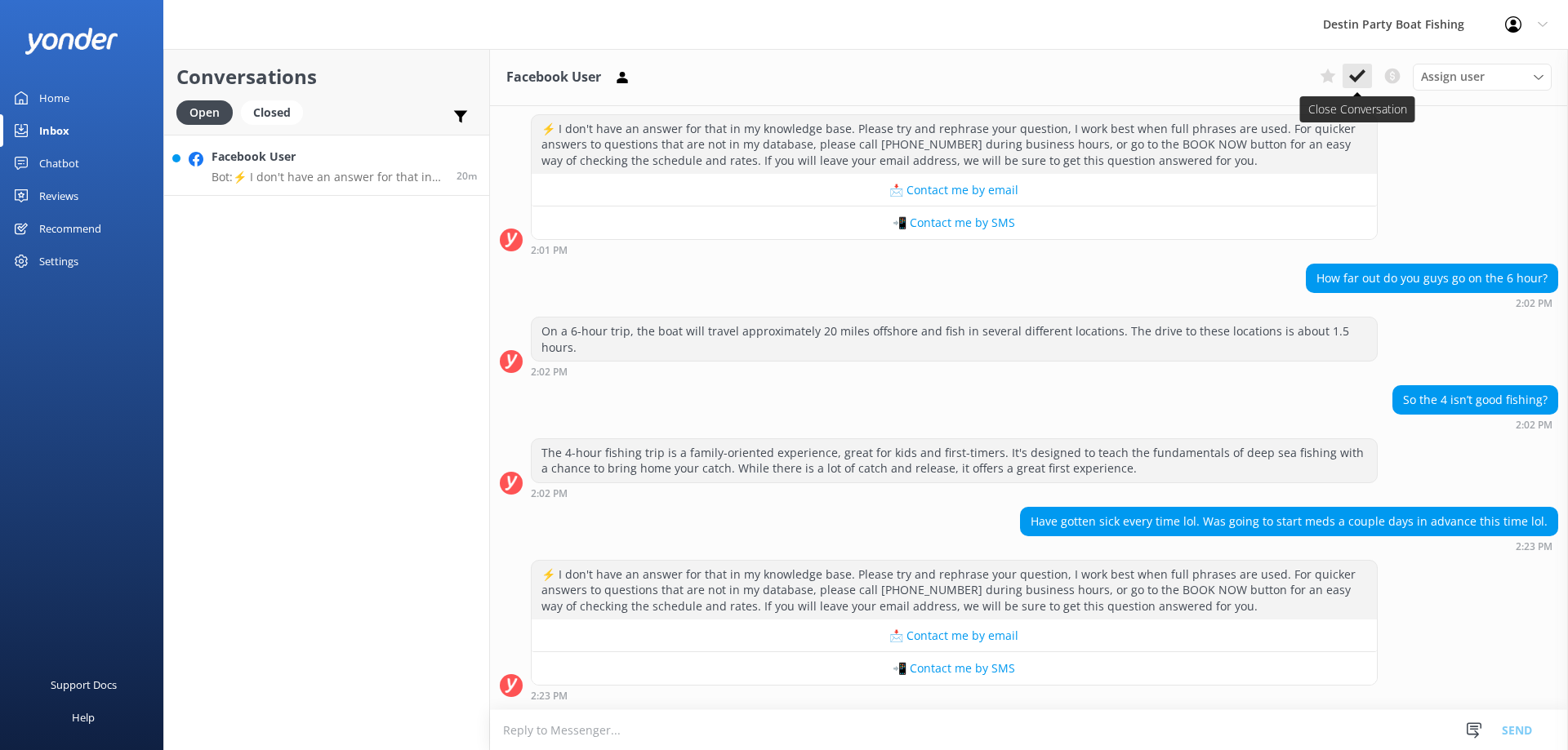
click at [1366, 73] on button at bounding box center [1356, 76] width 29 height 24
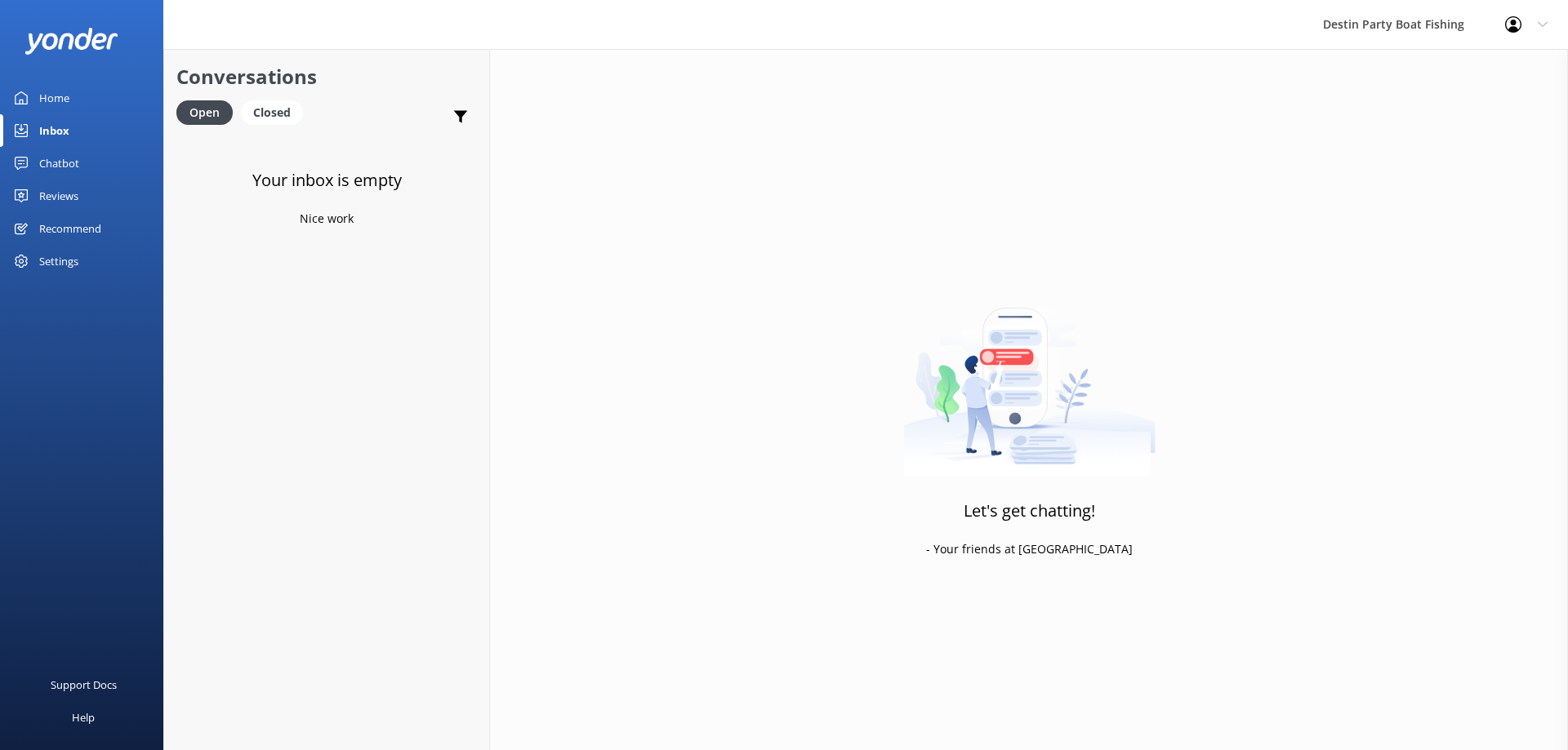
click at [60, 204] on div "Reviews" at bounding box center [58, 196] width 39 height 33
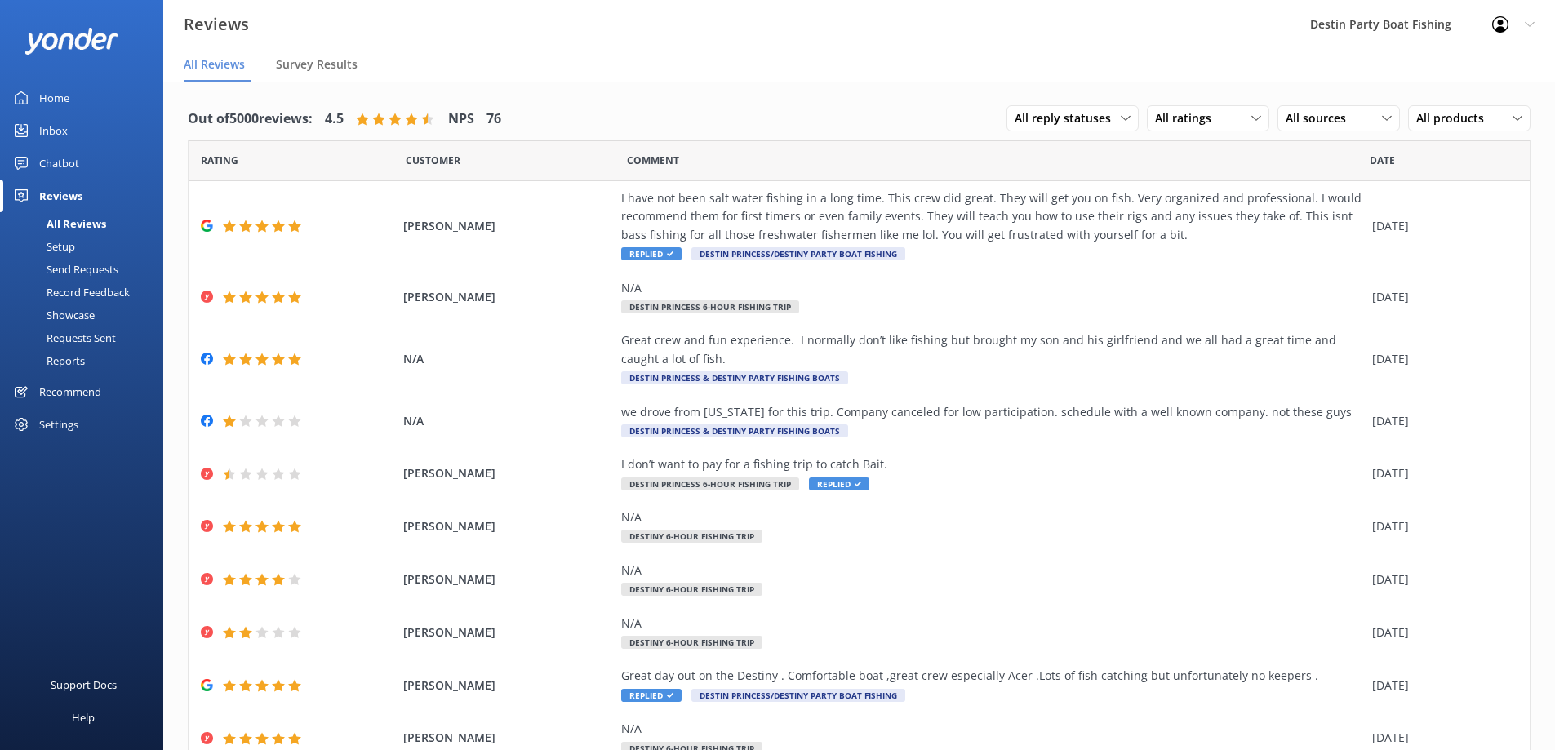
click at [61, 124] on div "Inbox" at bounding box center [53, 130] width 29 height 33
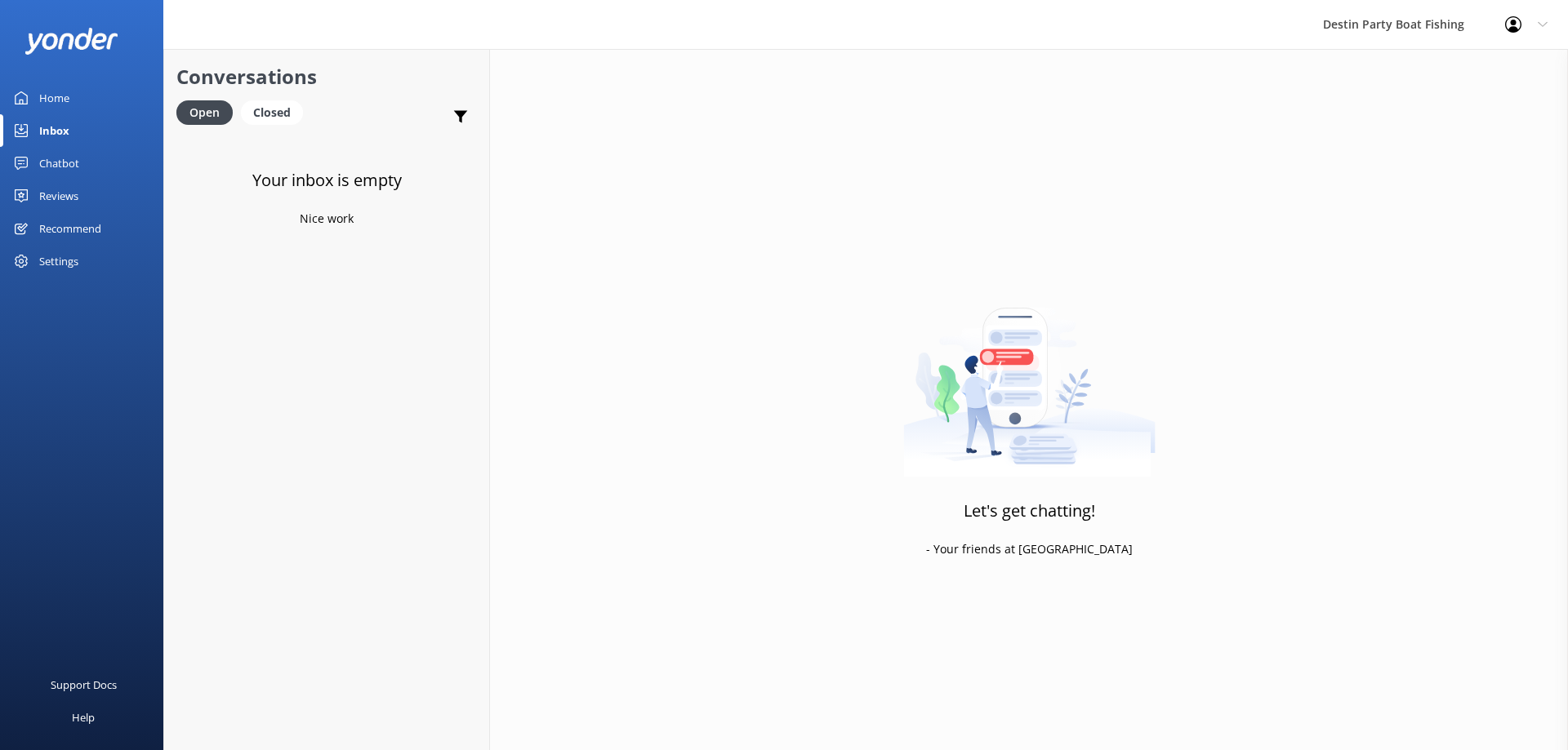
click at [67, 205] on div "Reviews" at bounding box center [58, 196] width 39 height 33
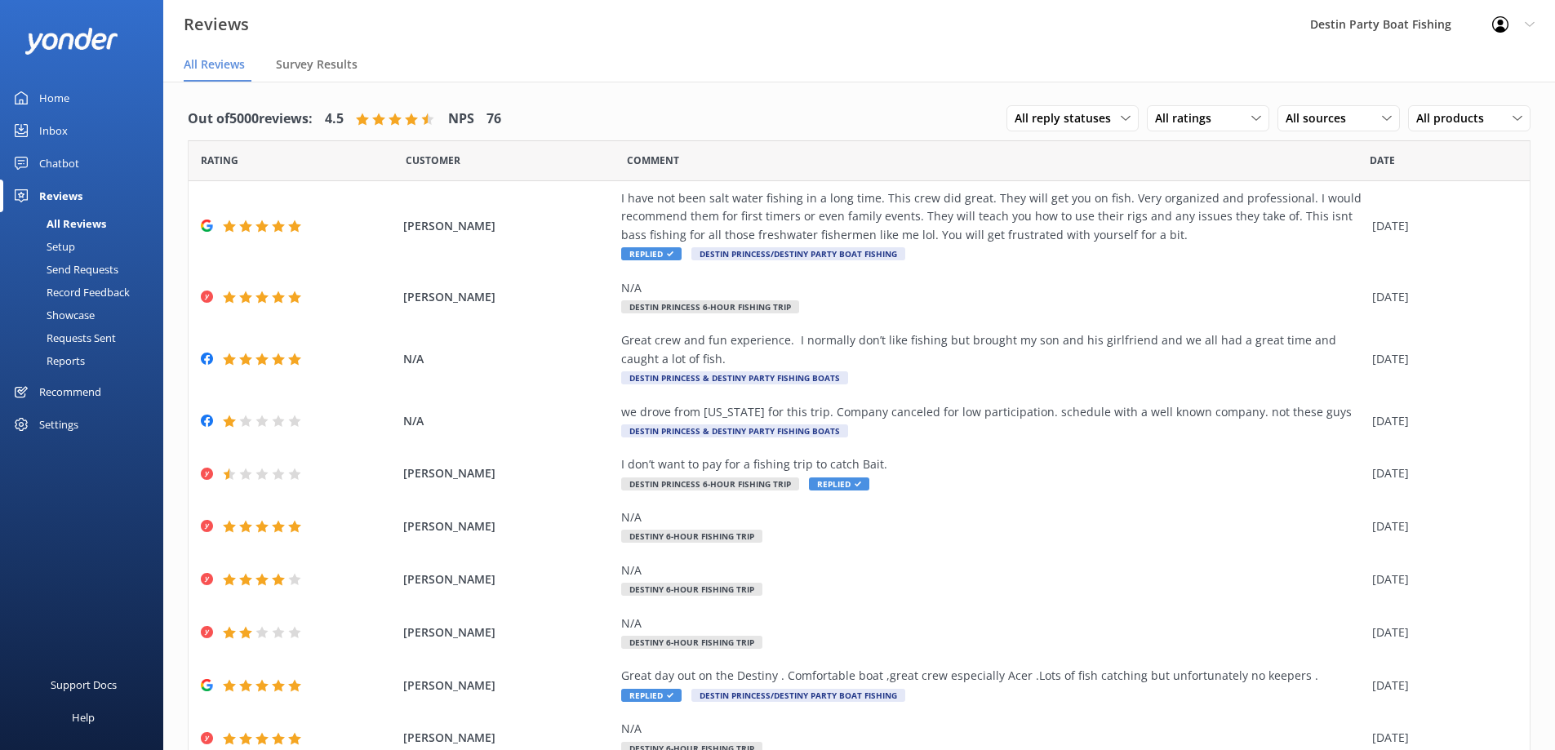
click at [59, 133] on div "Inbox" at bounding box center [53, 130] width 29 height 33
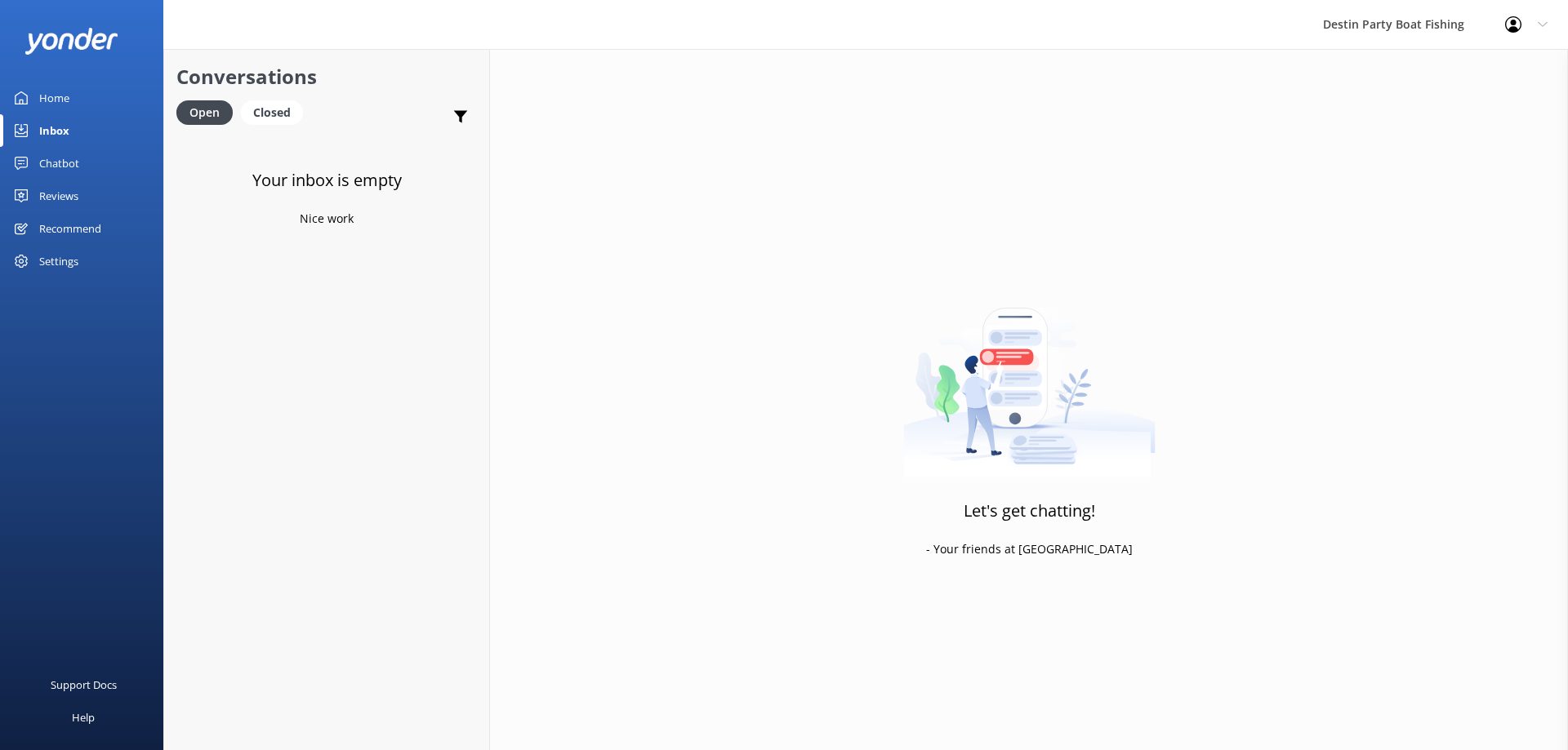
click at [74, 193] on div "Reviews" at bounding box center [58, 196] width 39 height 33
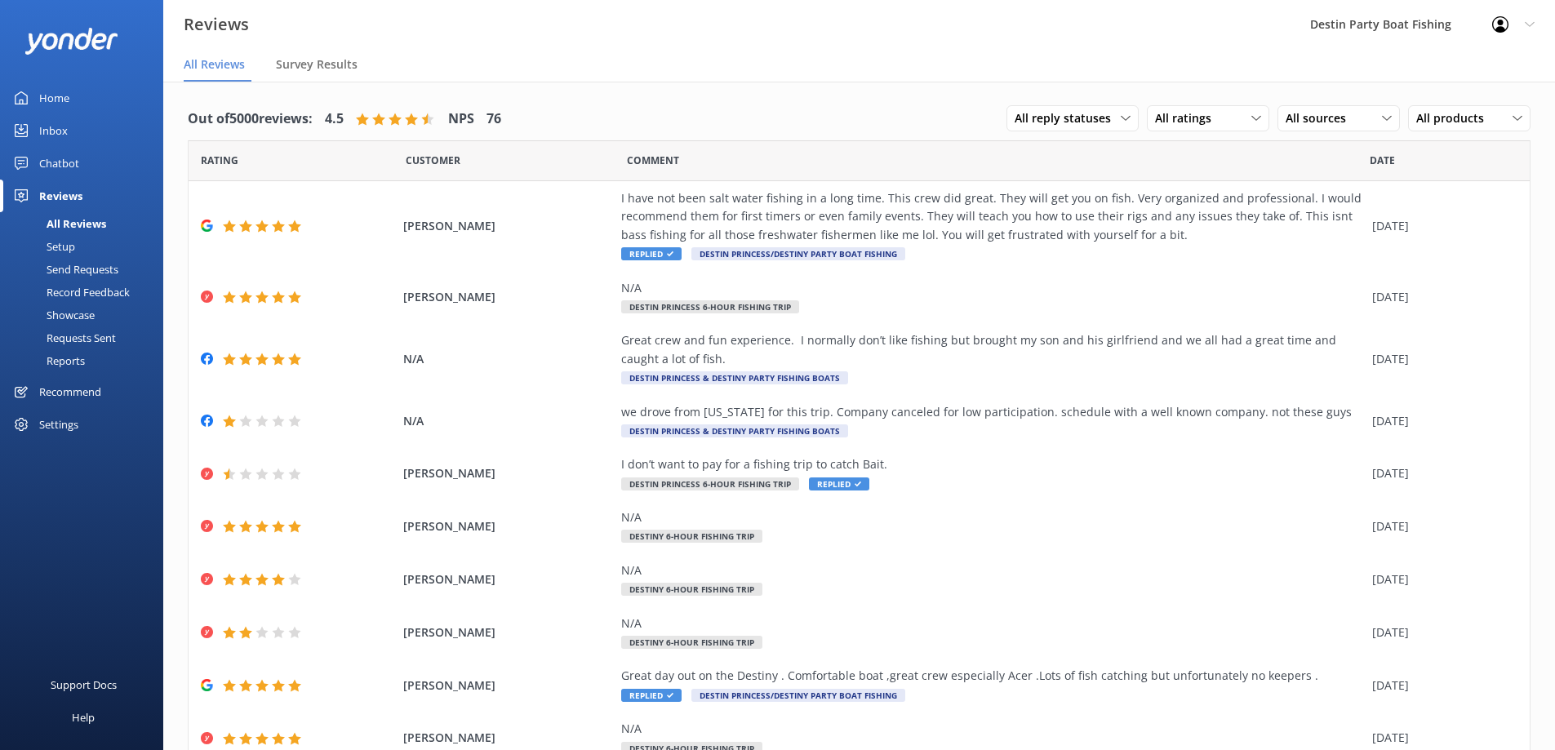
click at [51, 130] on div "Inbox" at bounding box center [53, 130] width 29 height 33
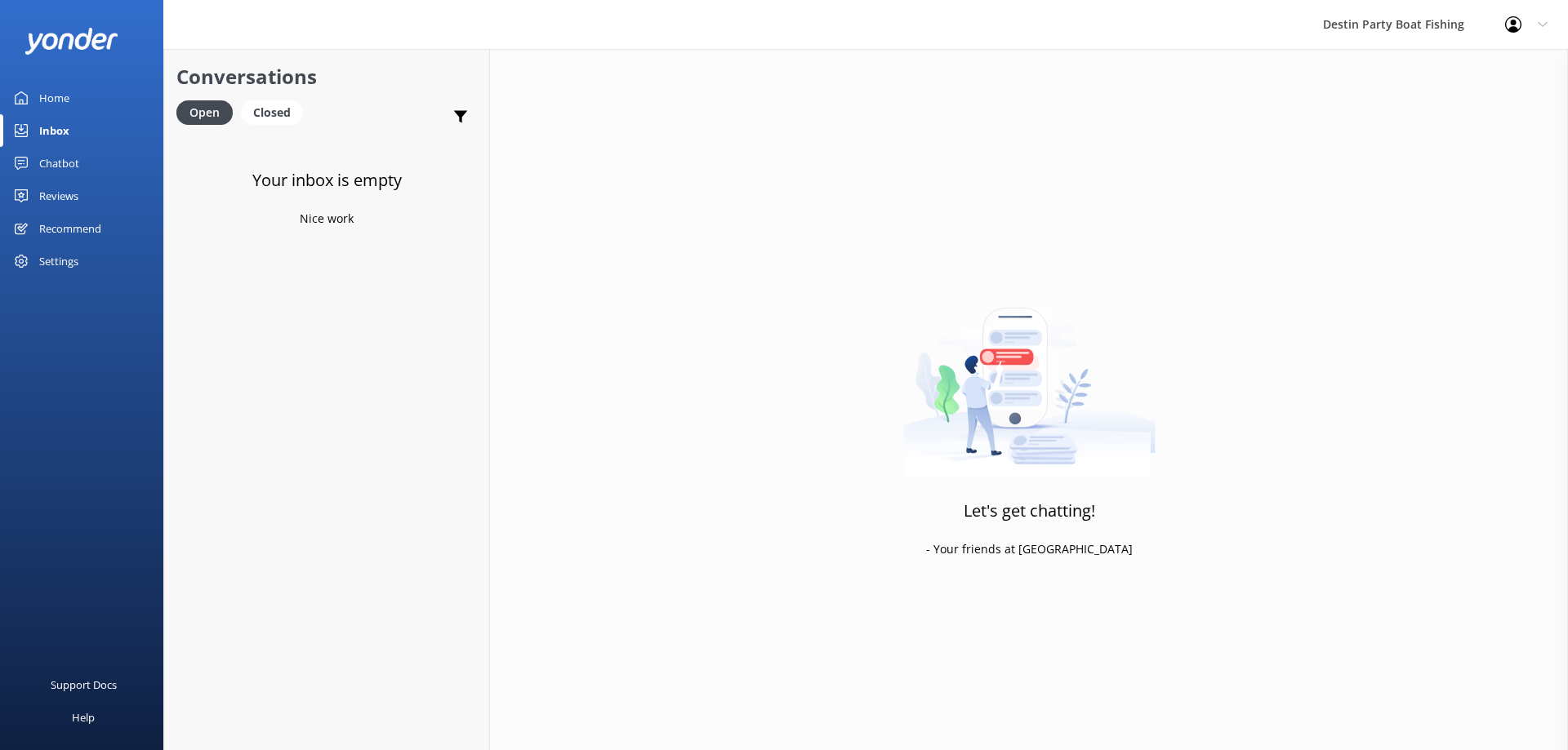
click at [67, 210] on div "Reviews" at bounding box center [58, 196] width 39 height 33
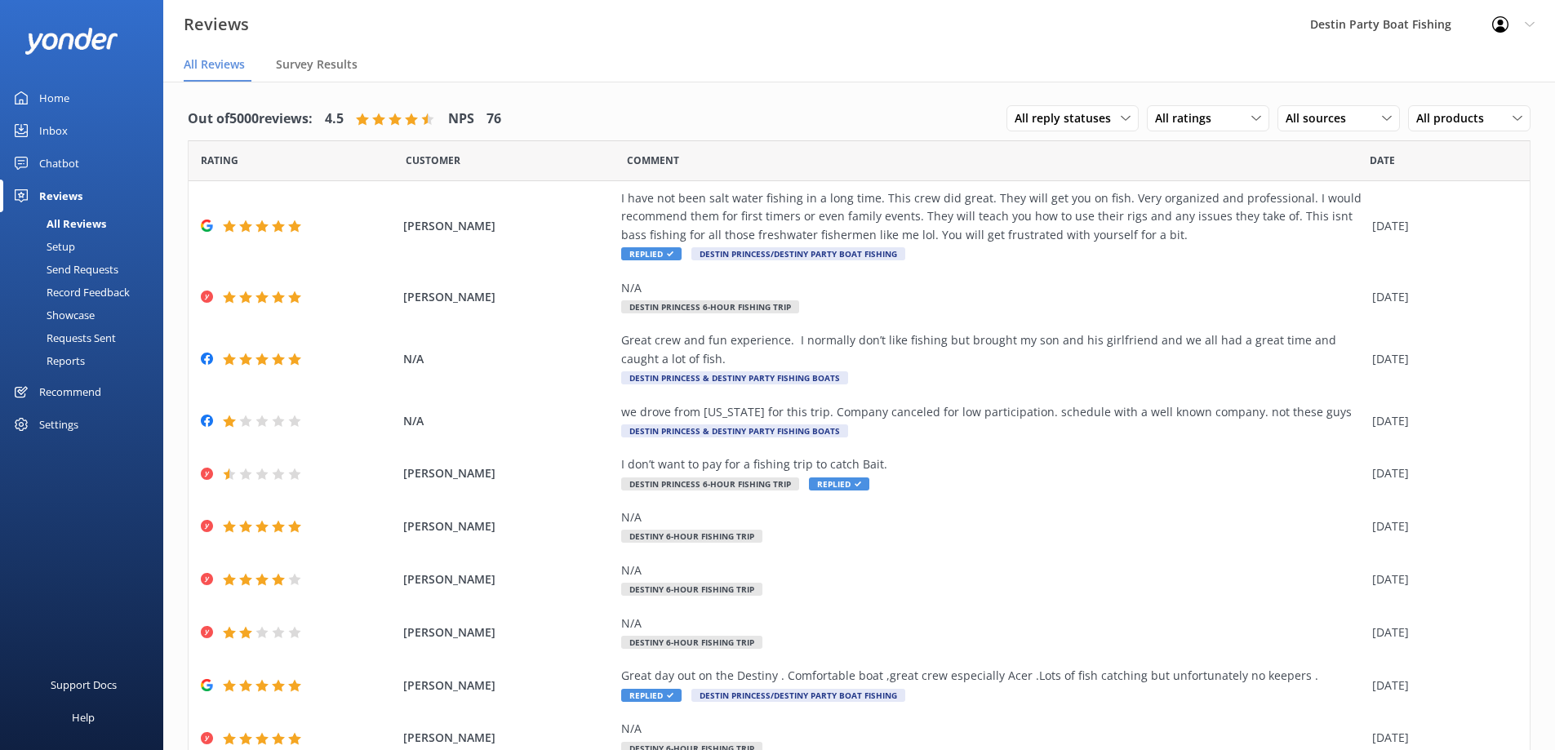
click at [56, 135] on div "Inbox" at bounding box center [53, 130] width 29 height 33
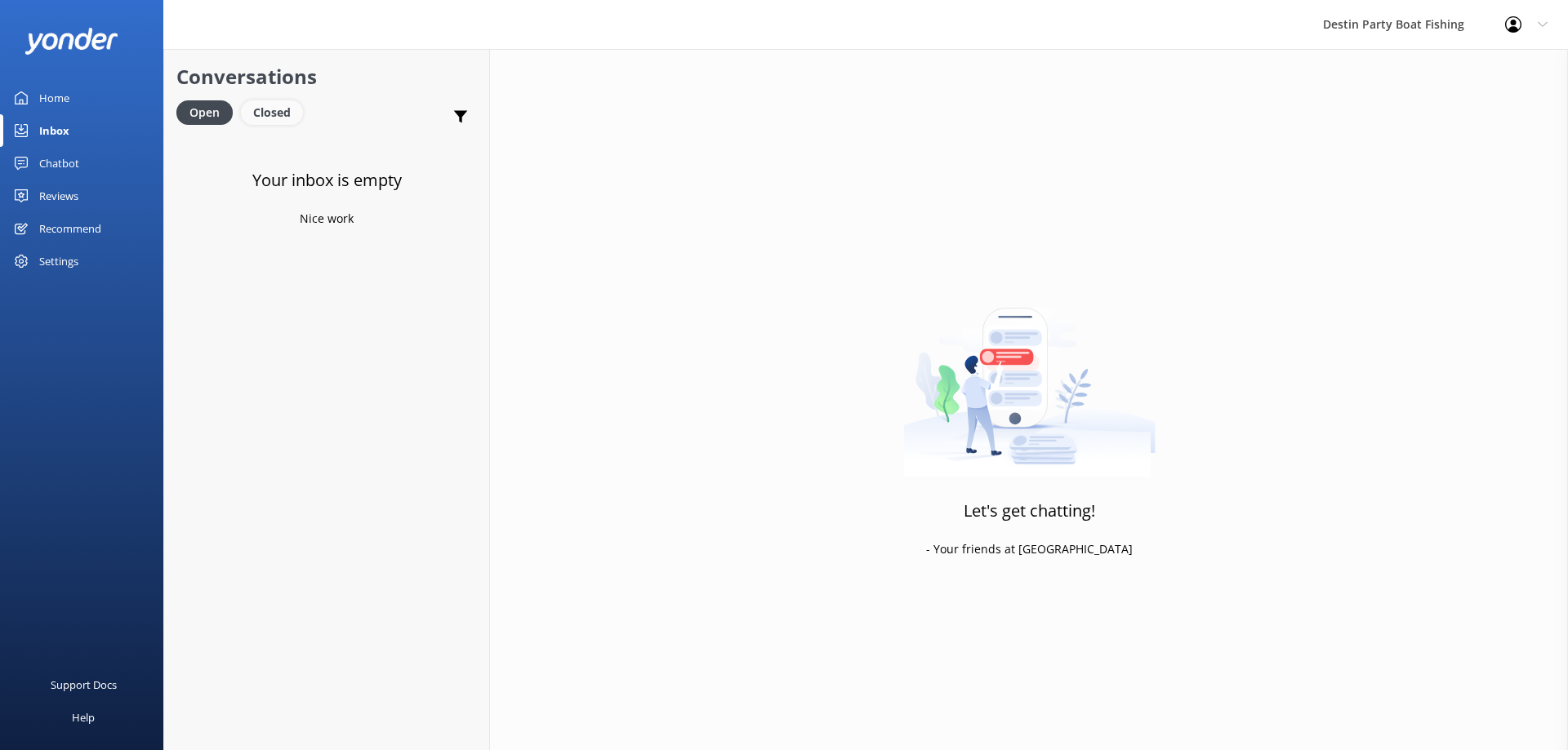
click at [256, 114] on div "Closed" at bounding box center [272, 112] width 62 height 24
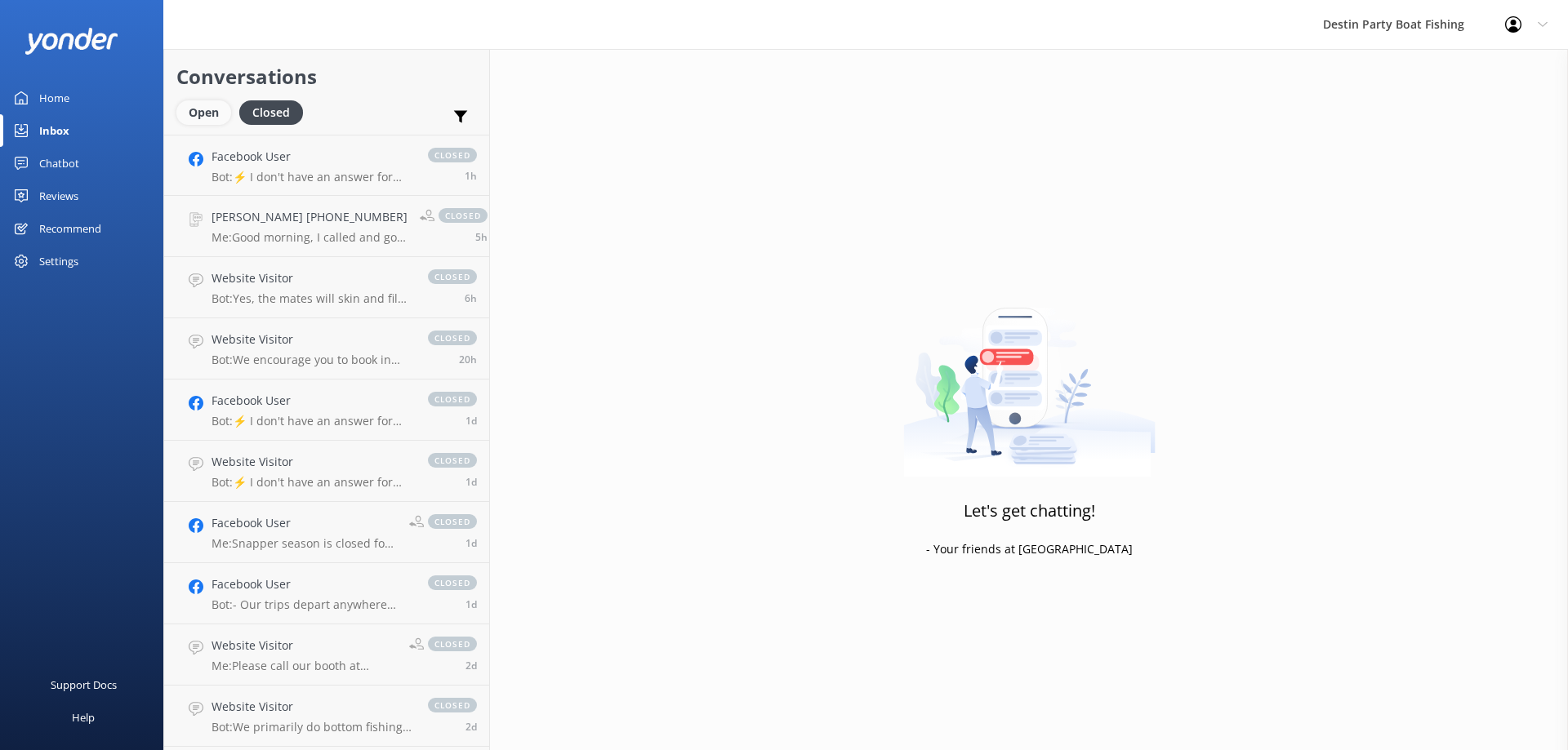
click at [206, 109] on div "Open" at bounding box center [203, 112] width 55 height 24
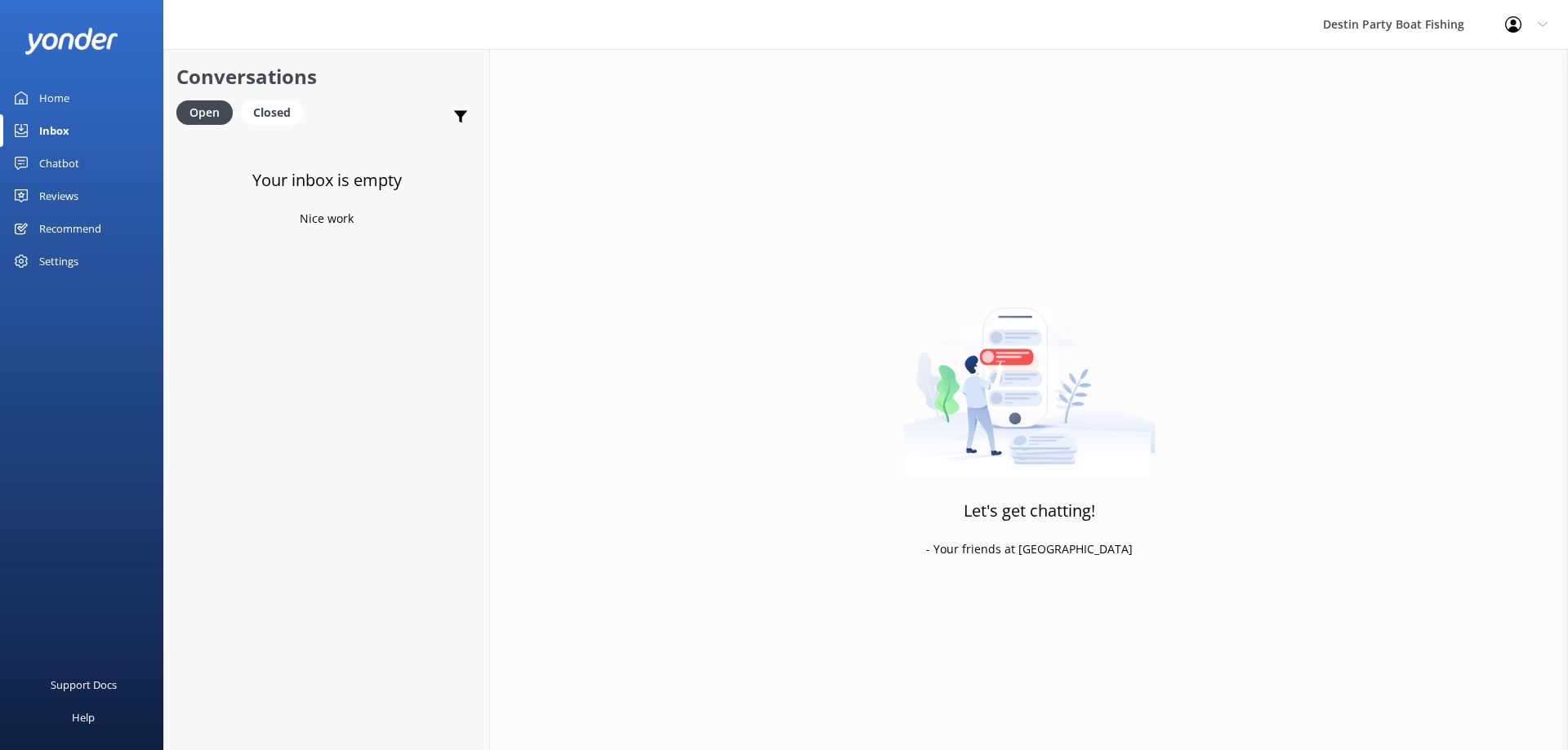
click at [69, 202] on div "Reviews" at bounding box center [58, 196] width 39 height 33
